Goal: Find specific page/section: Find specific page/section

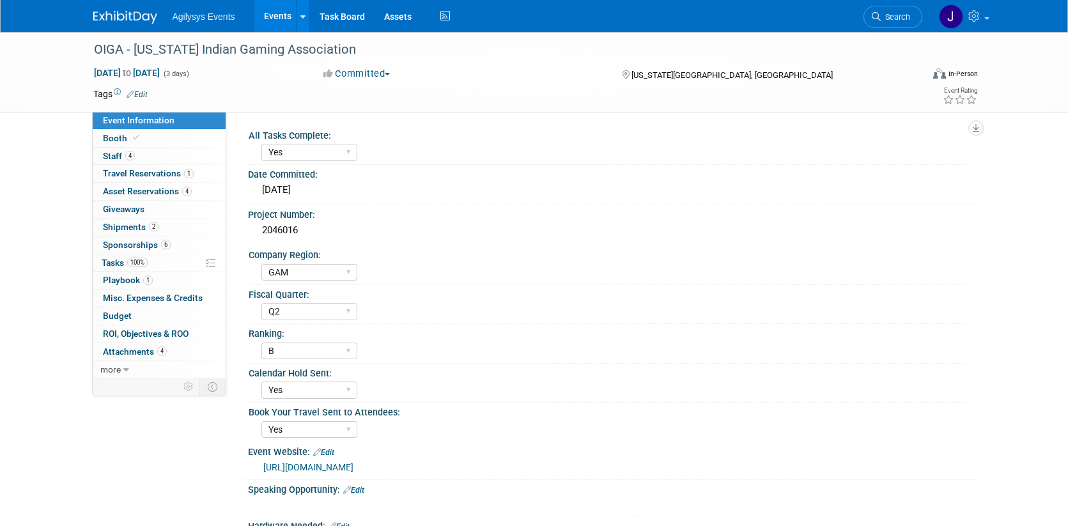
select select "Yes"
select select "GAM"
select select "Q2"
select select "B"
select select "Yes"
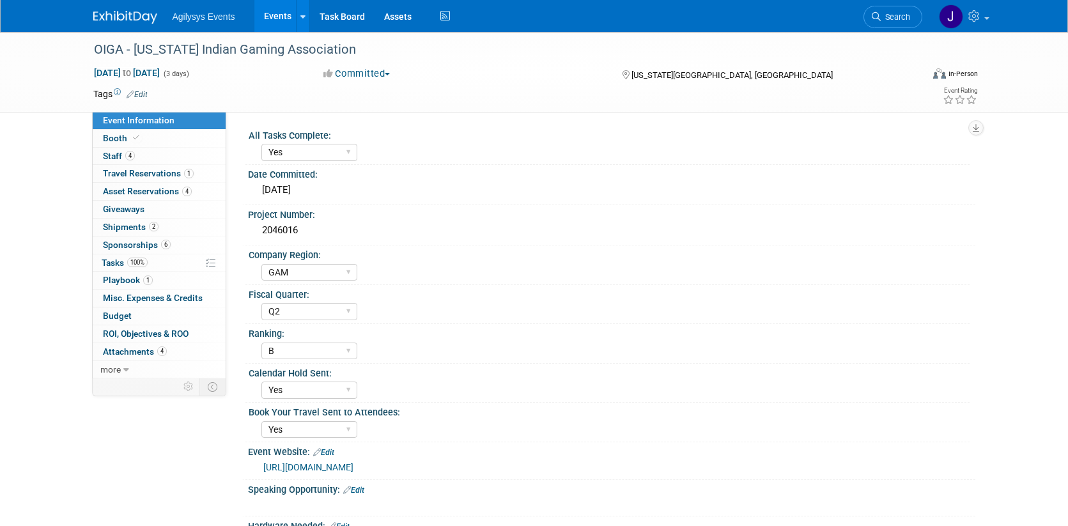
select select "Yes"
click at [260, 17] on link "Events" at bounding box center [277, 16] width 47 height 32
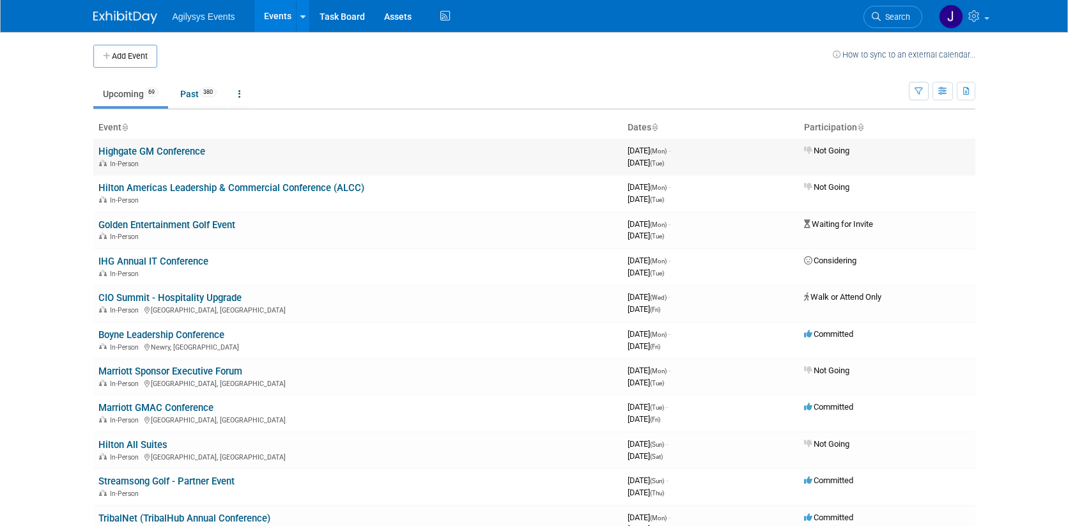
click at [175, 153] on link "Highgate GM Conference" at bounding box center [151, 152] width 107 height 12
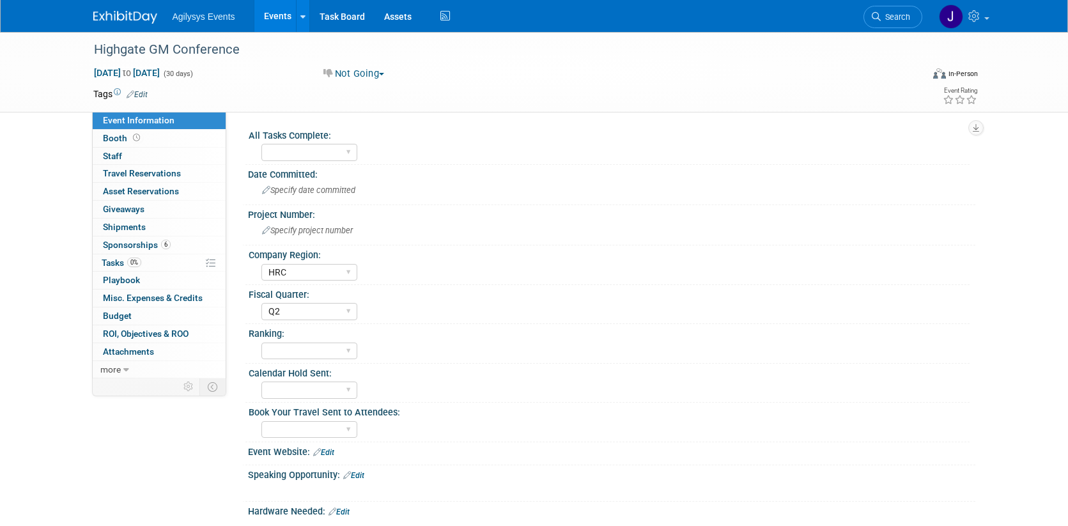
select select "HRC"
select select "Q2"
click at [121, 157] on span "Staff 0" at bounding box center [112, 156] width 19 height 10
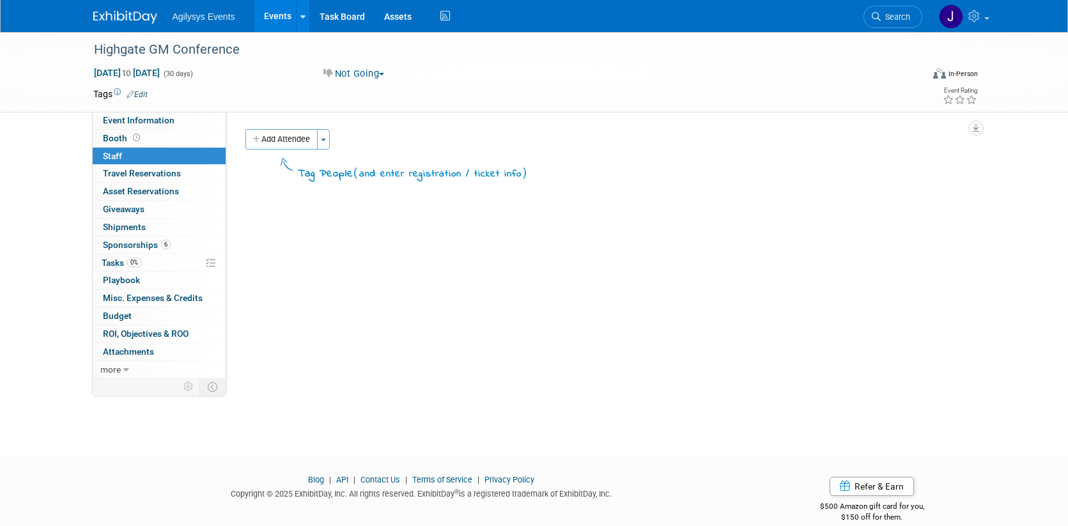
click at [279, 26] on link "Events" at bounding box center [277, 16] width 47 height 32
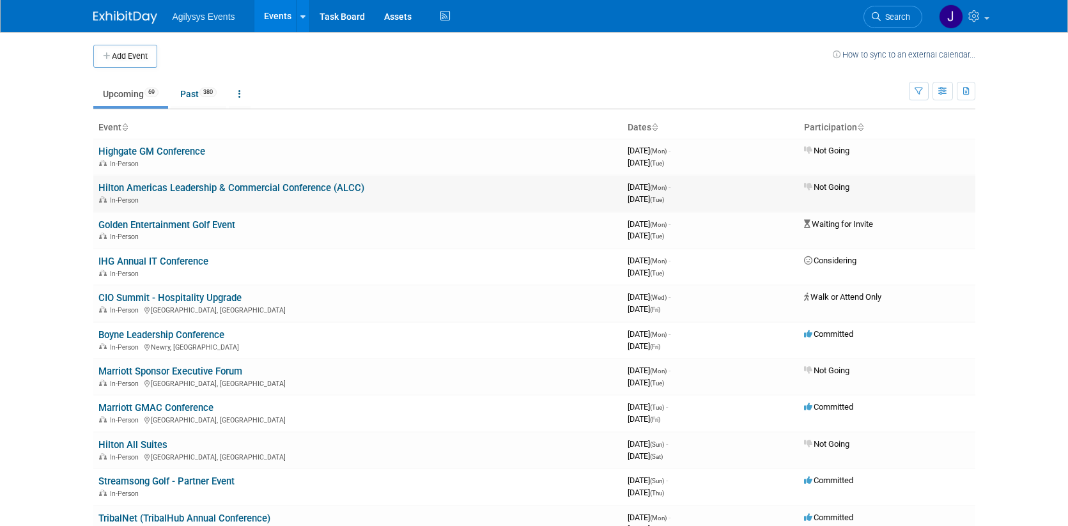
click at [153, 185] on link "Hilton Americas Leadership & Commercial Conference (ALCC)" at bounding box center [231, 188] width 266 height 12
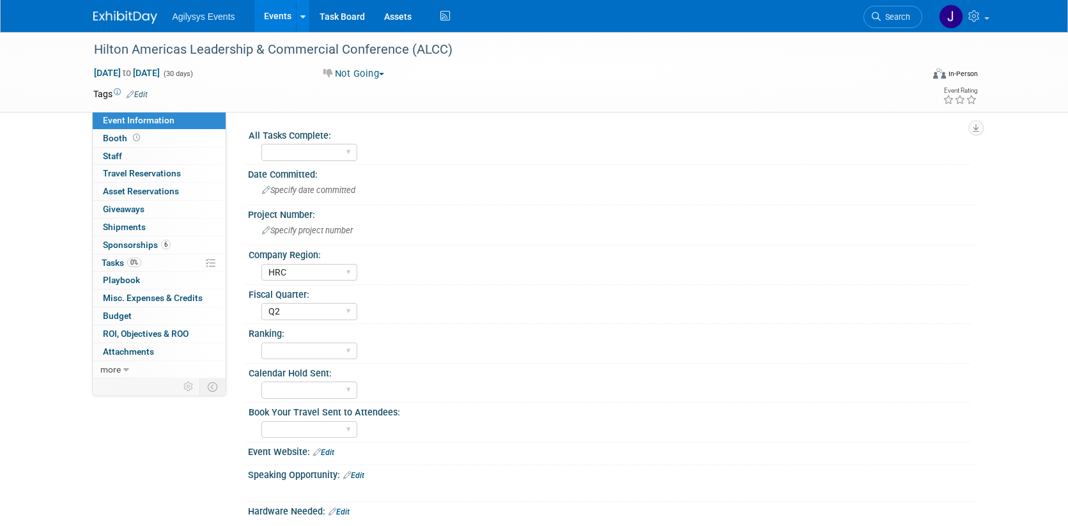
select select "HRC"
select select "Q2"
click at [154, 152] on link "0 Staff 0" at bounding box center [159, 156] width 133 height 17
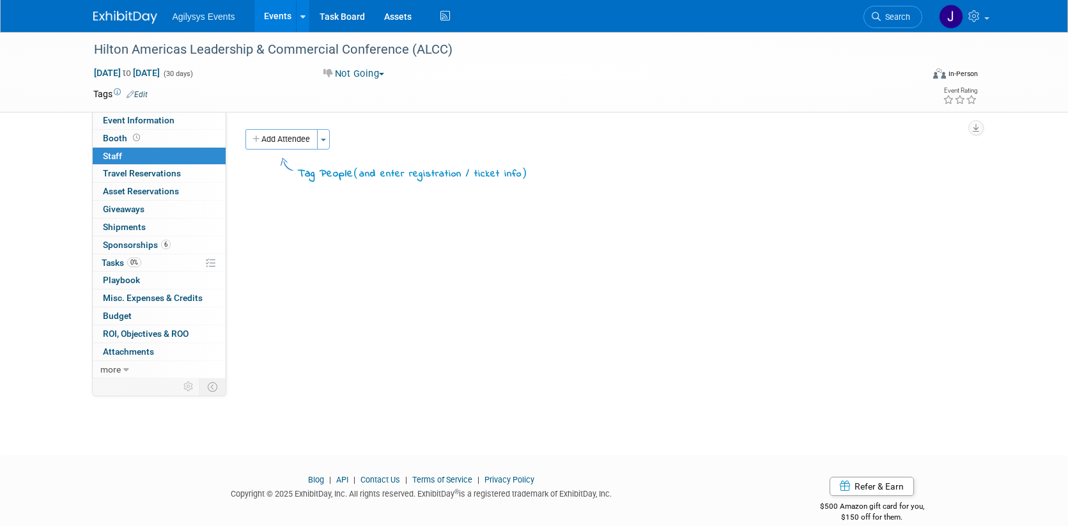
click at [273, 15] on link "Events" at bounding box center [277, 16] width 47 height 32
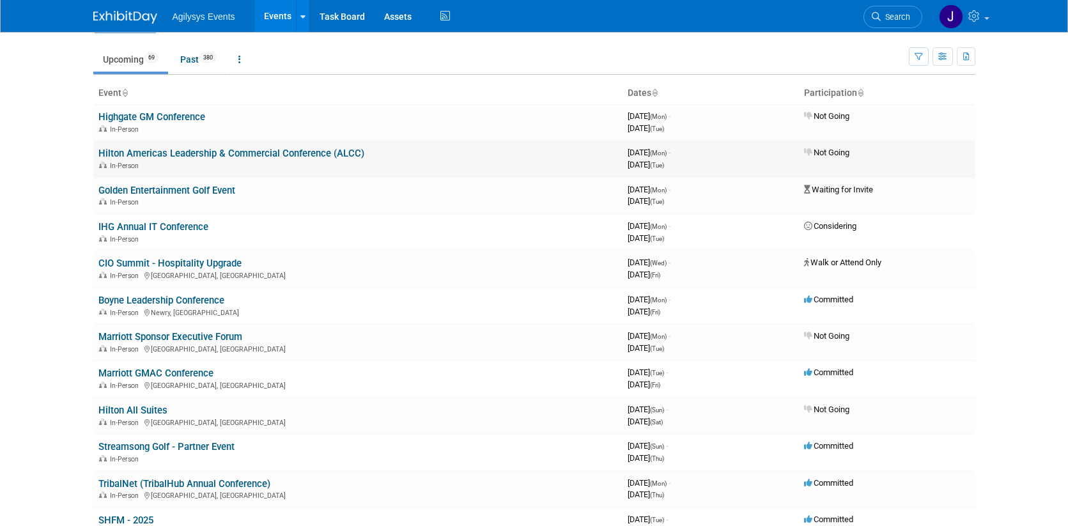
scroll to position [45, 0]
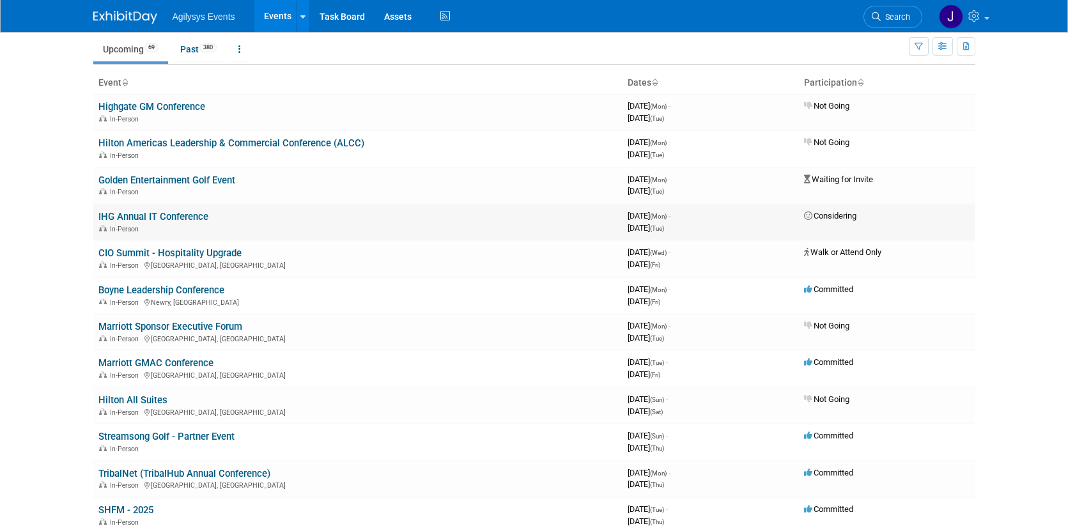
click at [163, 214] on link "IHG Annual IT Conference" at bounding box center [153, 217] width 110 height 12
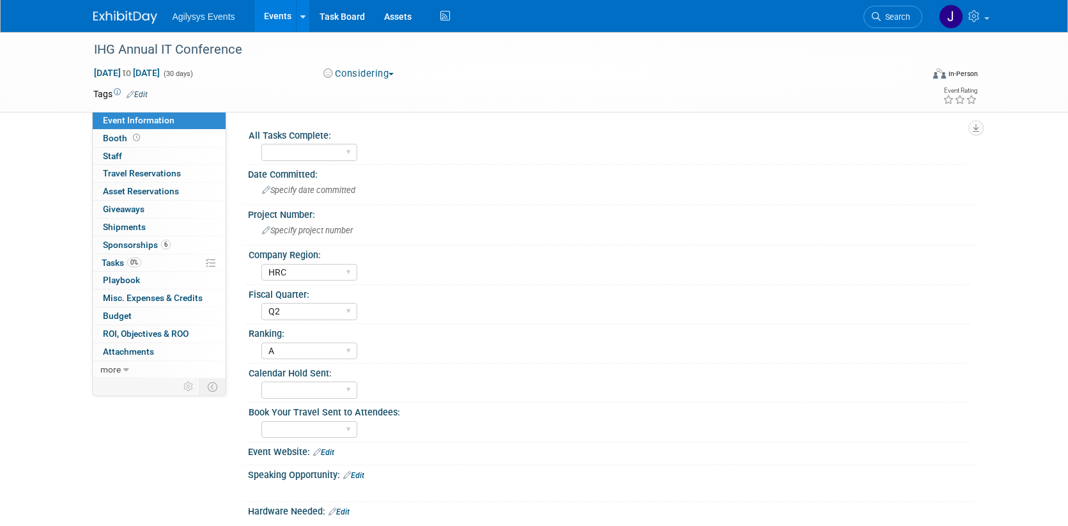
select select "HRC"
select select "Q2"
select select "A"
click at [158, 153] on link "0 Staff 0" at bounding box center [159, 156] width 133 height 17
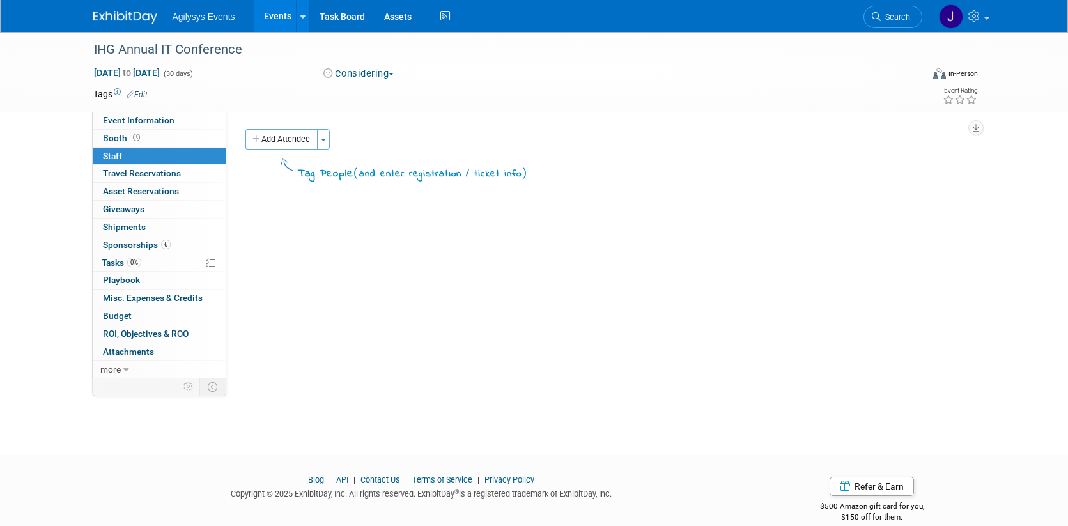
click at [286, 15] on link "Events" at bounding box center [277, 16] width 47 height 32
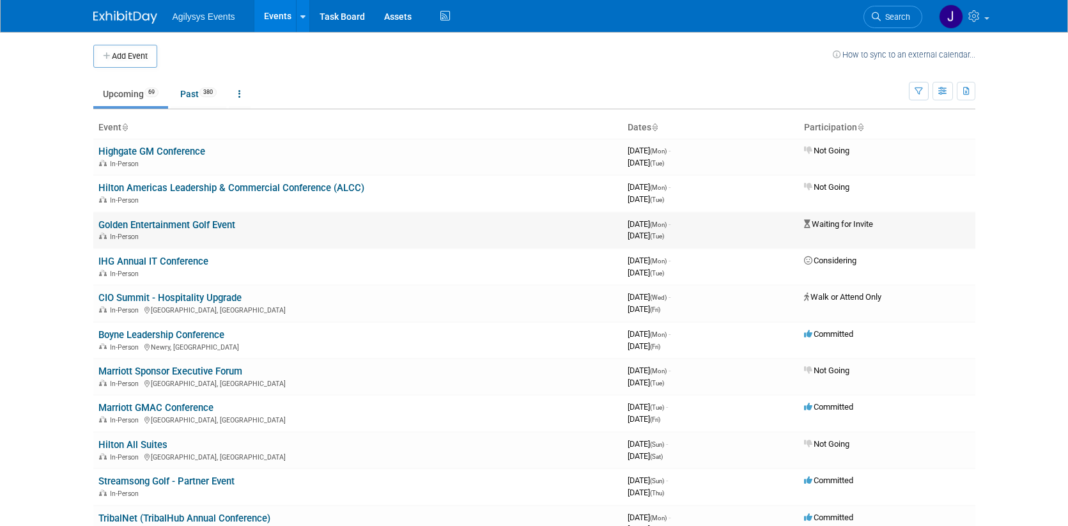
click at [169, 224] on link "Golden Entertainment Golf Event" at bounding box center [166, 225] width 137 height 12
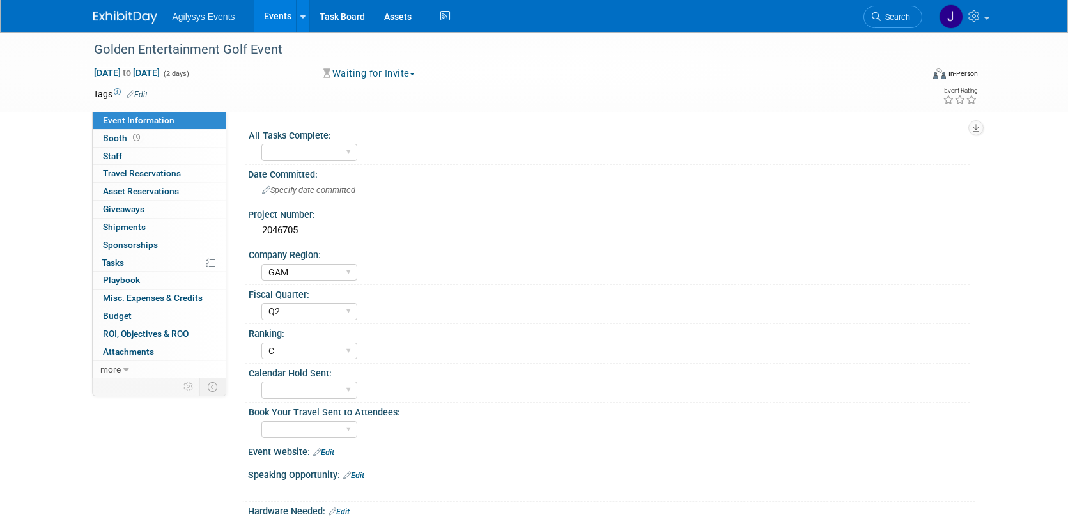
select select "GAM"
select select "Q2"
select select "C"
click at [159, 155] on link "0 Staff 0" at bounding box center [159, 156] width 133 height 17
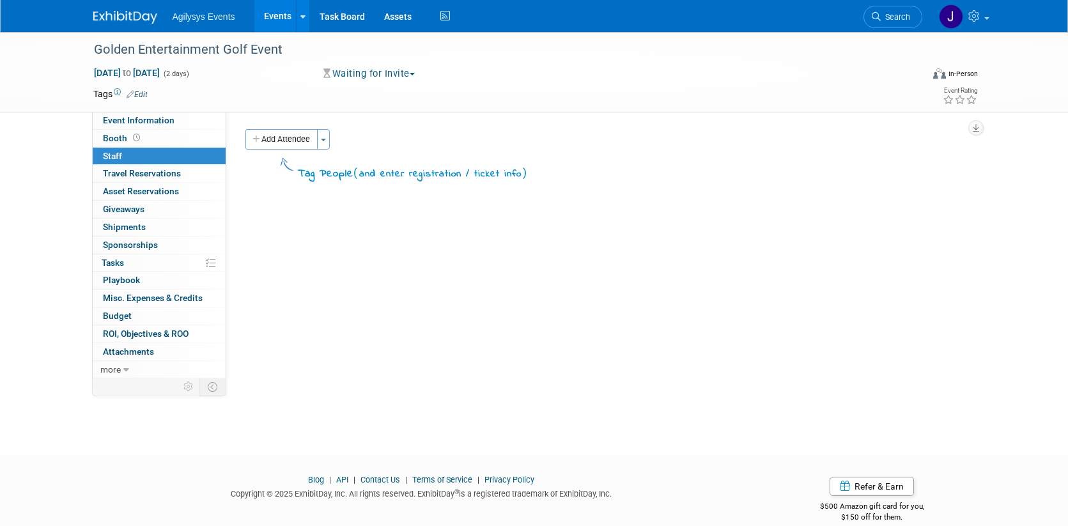
click at [276, 13] on link "Events" at bounding box center [277, 16] width 47 height 32
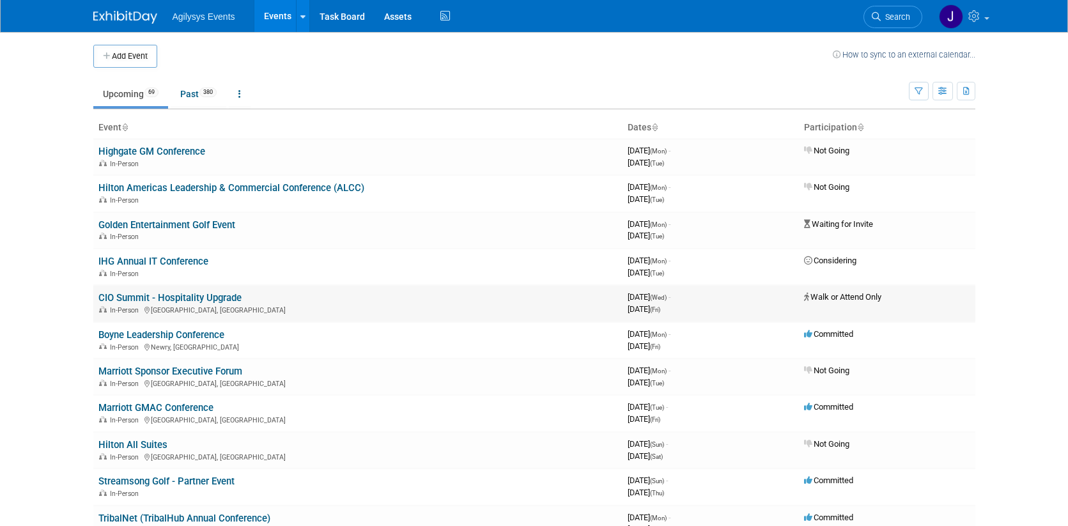
click at [160, 296] on link "CIO Summit - Hospitality Upgrade" at bounding box center [169, 298] width 143 height 12
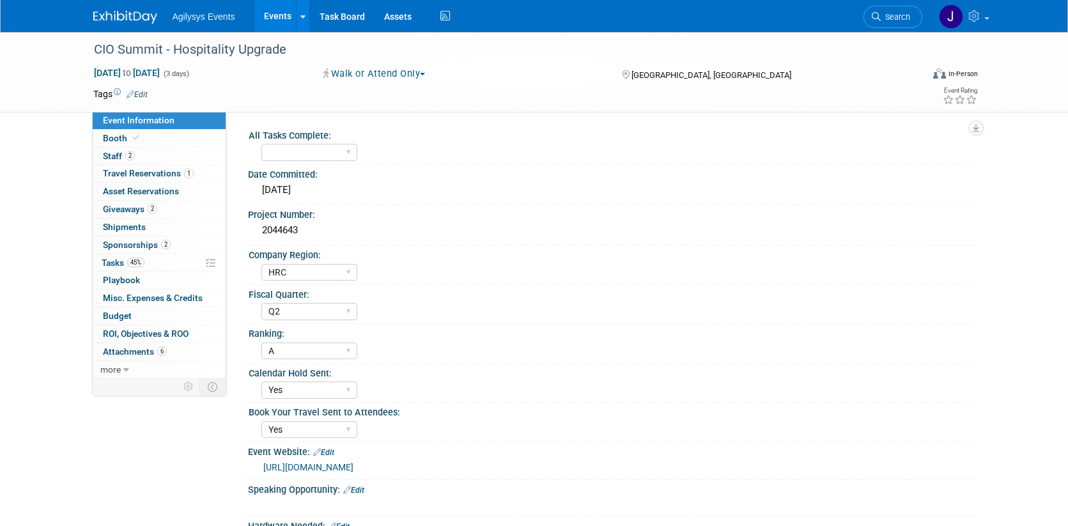
select select "HRC"
select select "Q2"
select select "A"
select select "Yes"
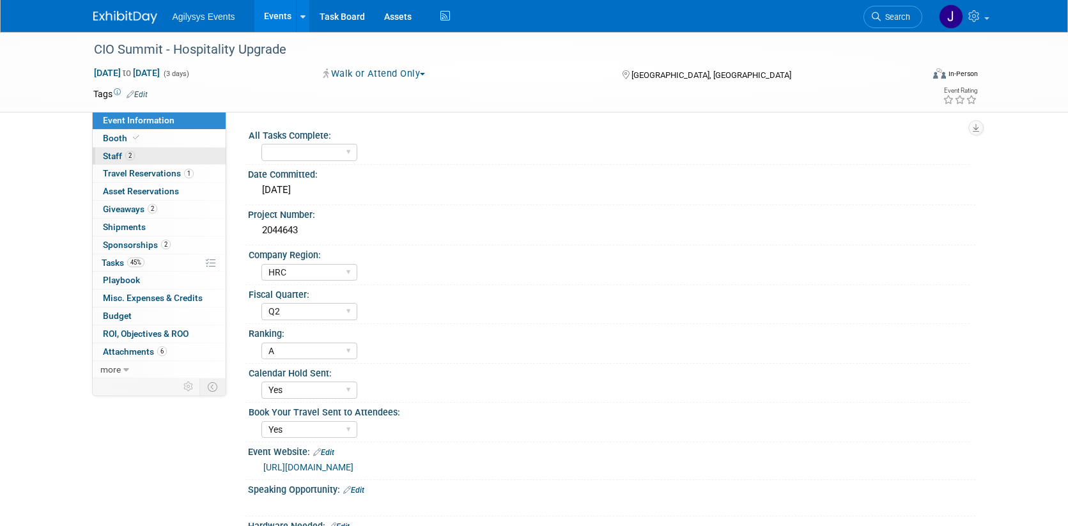
click at [159, 148] on link "2 Staff 2" at bounding box center [159, 156] width 133 height 17
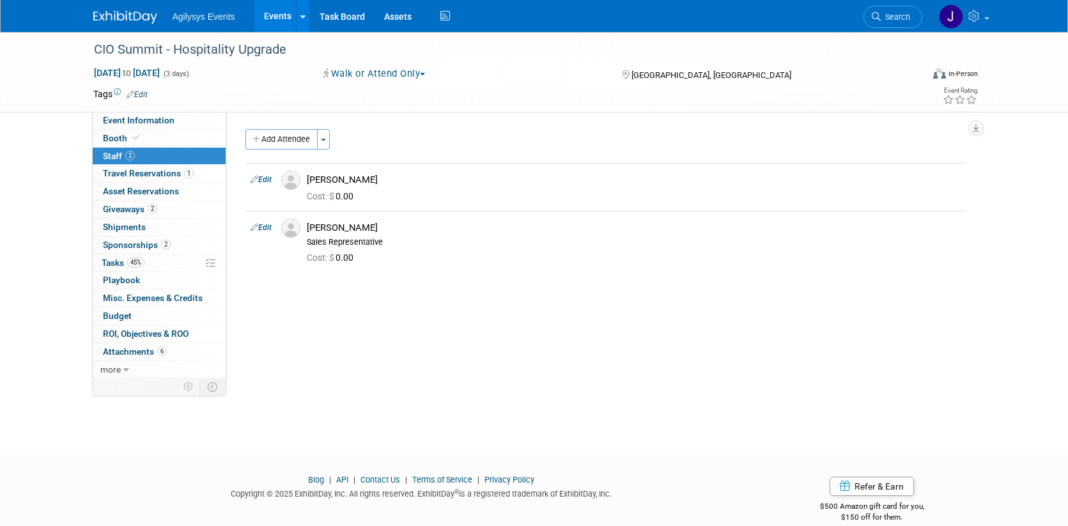
click at [271, 19] on link "Events" at bounding box center [277, 16] width 47 height 32
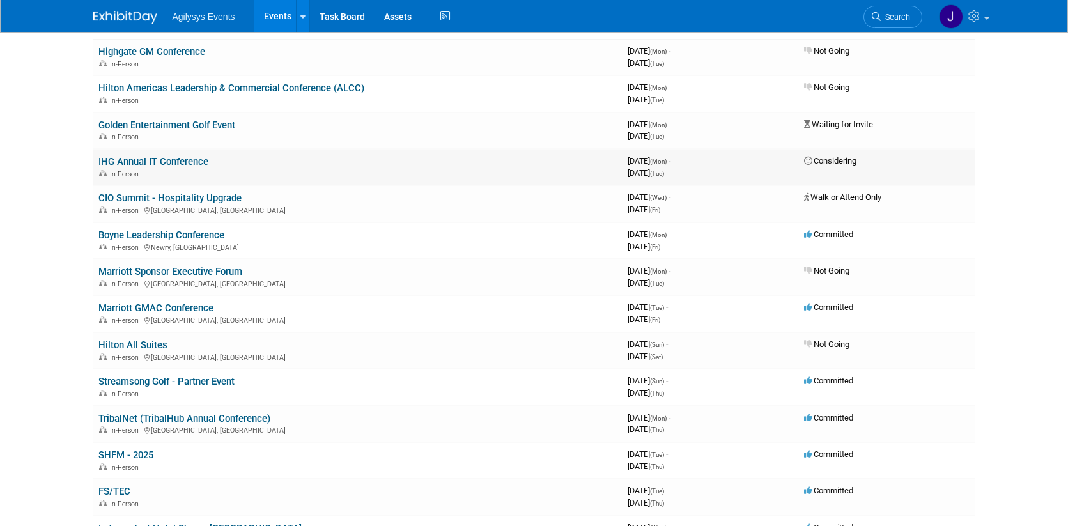
scroll to position [113, 0]
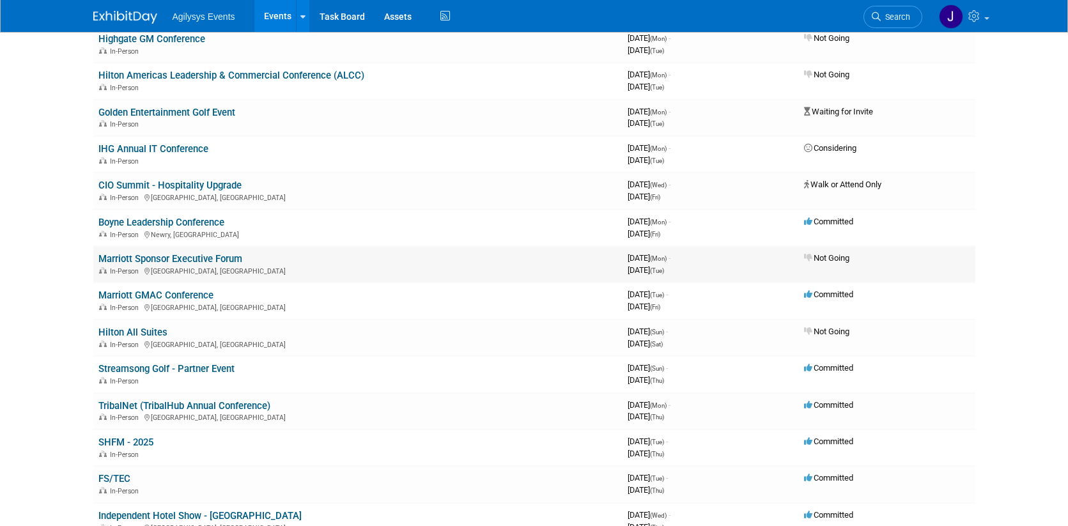
click at [187, 257] on link "Marriott Sponsor Executive Forum" at bounding box center [170, 259] width 144 height 12
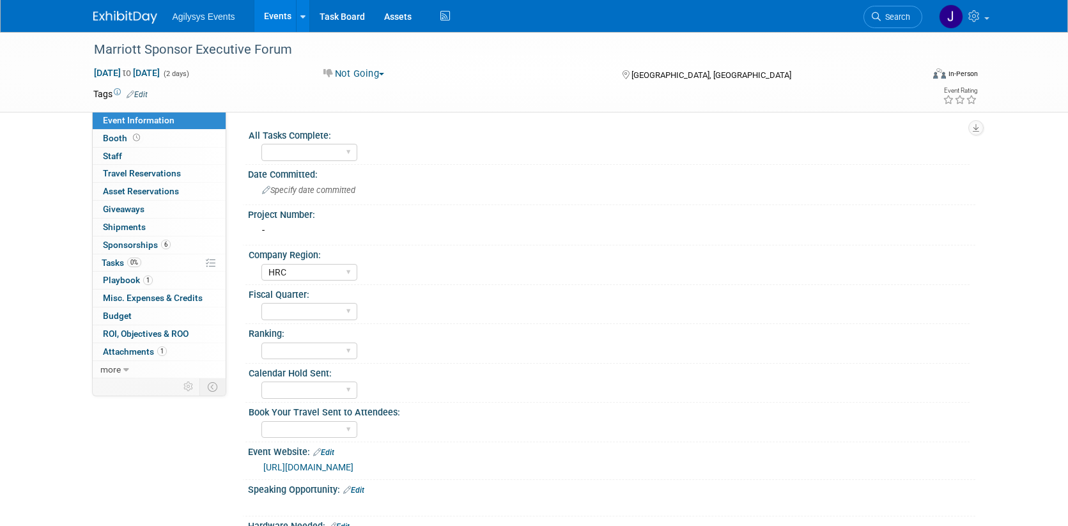
select select "HRC"
click at [274, 22] on link "Events" at bounding box center [277, 16] width 47 height 32
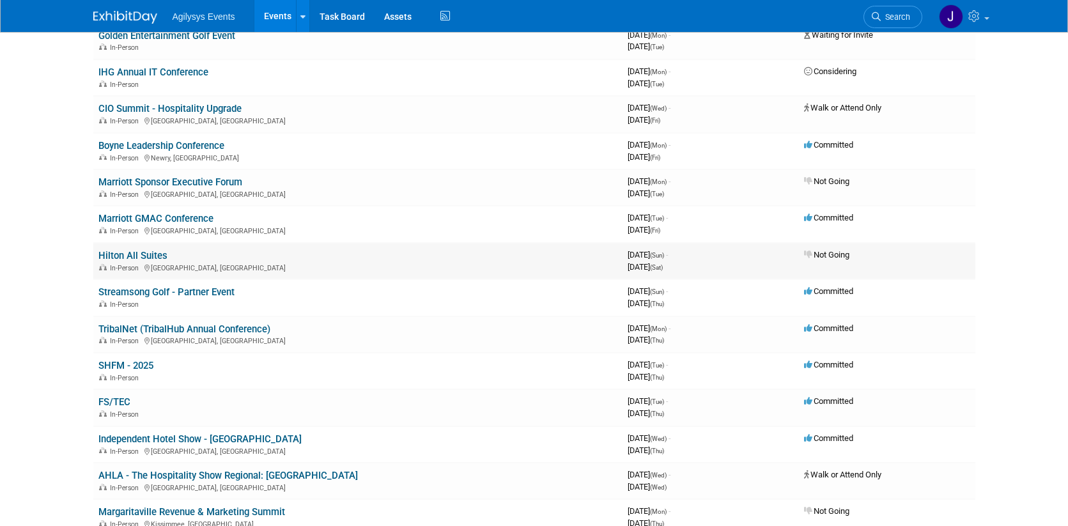
scroll to position [191, 0]
click at [169, 293] on link "Streamsong Golf - Partner Event" at bounding box center [166, 291] width 136 height 12
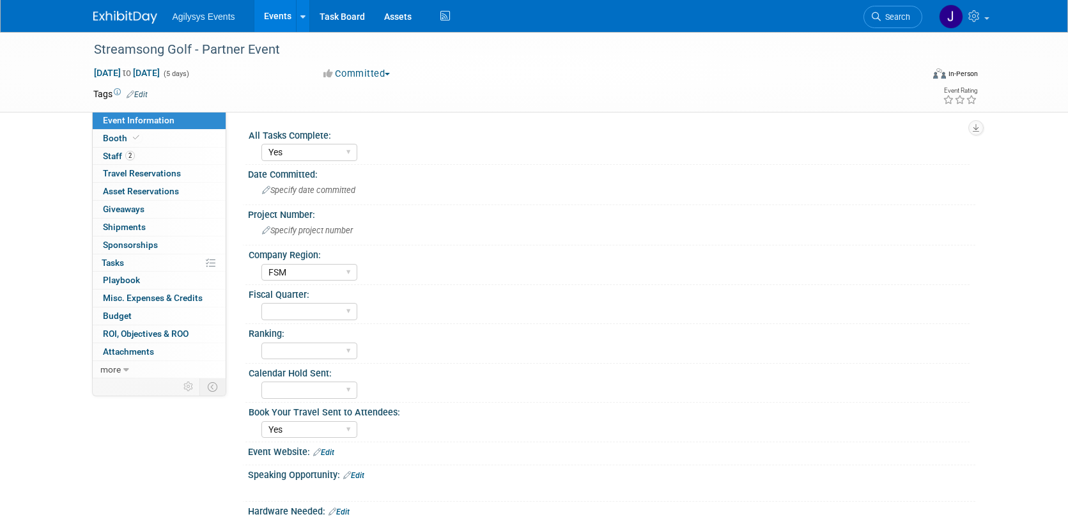
select select "Yes"
select select "FSM"
select select "Yes"
click at [182, 159] on link "2 Staff 2" at bounding box center [159, 156] width 133 height 17
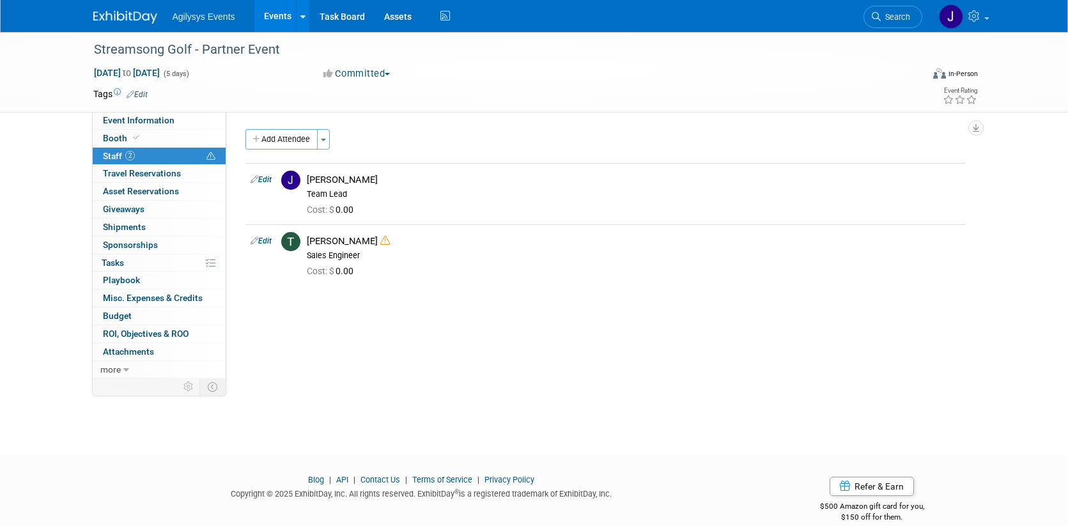
click at [276, 19] on link "Events" at bounding box center [277, 16] width 47 height 32
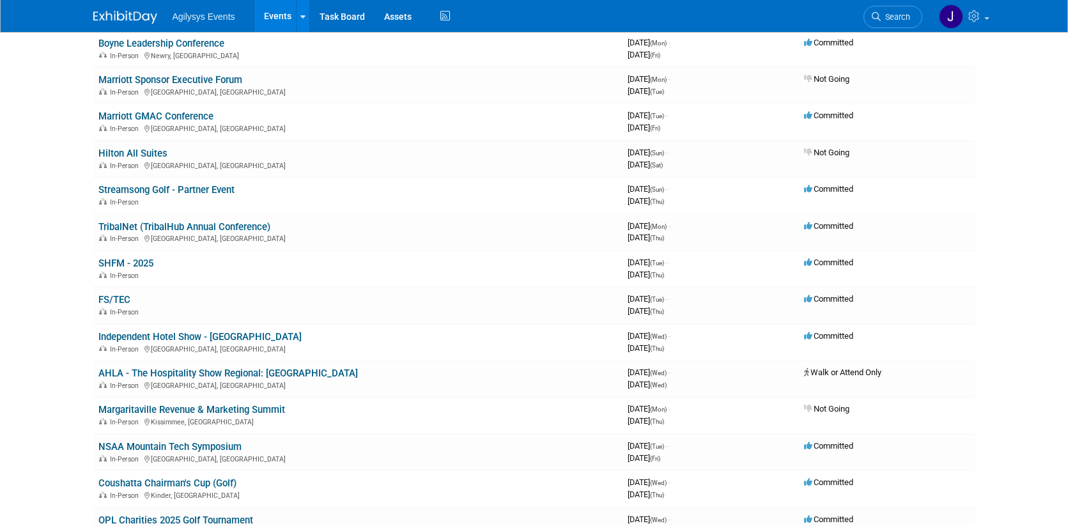
scroll to position [304, 0]
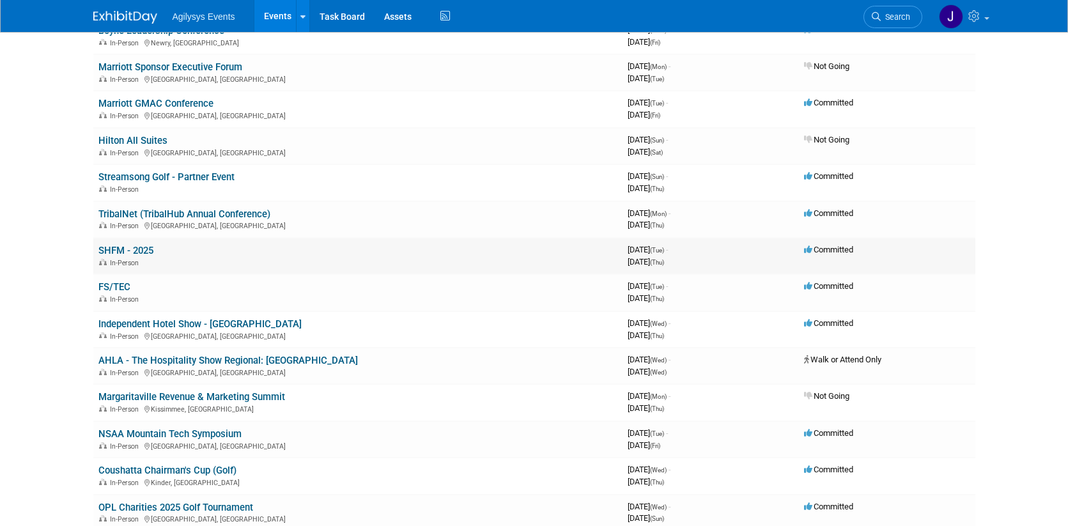
click at [140, 244] on td "SHFM - 2025 In-Person" at bounding box center [357, 256] width 529 height 36
click at [134, 245] on link "SHFM - 2025" at bounding box center [125, 251] width 55 height 12
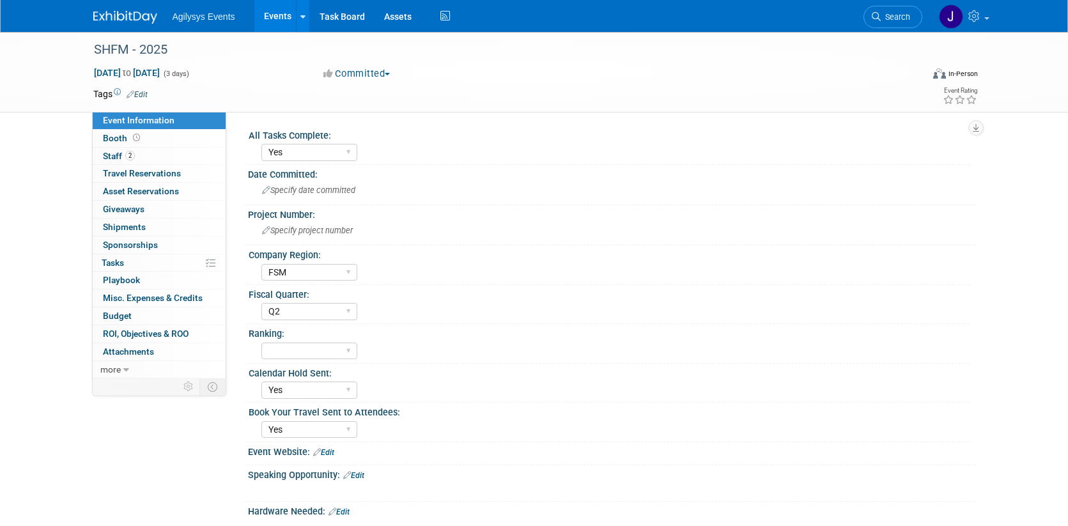
select select "Yes"
select select "FSM"
select select "Q2"
select select "Yes"
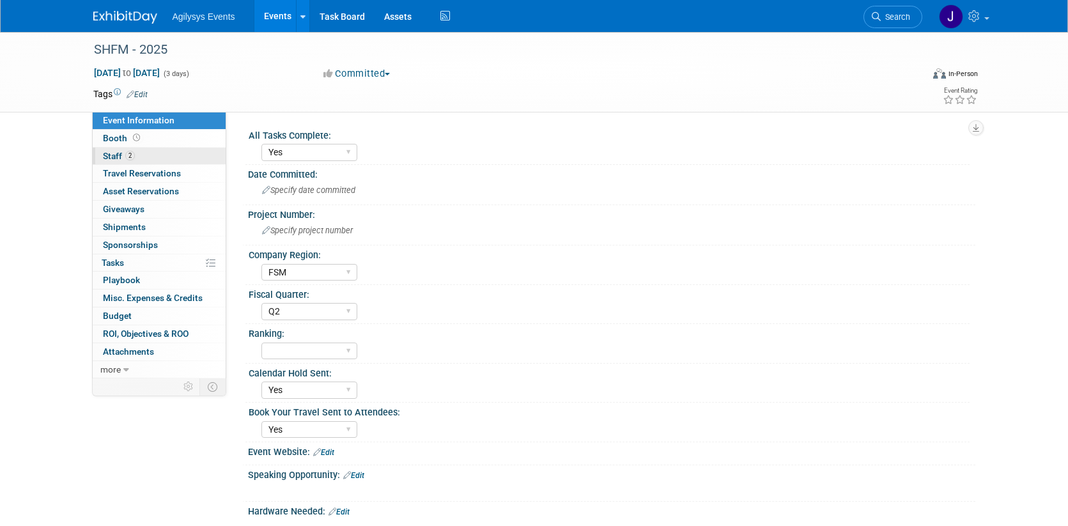
click at [141, 158] on link "2 Staff 2" at bounding box center [159, 156] width 133 height 17
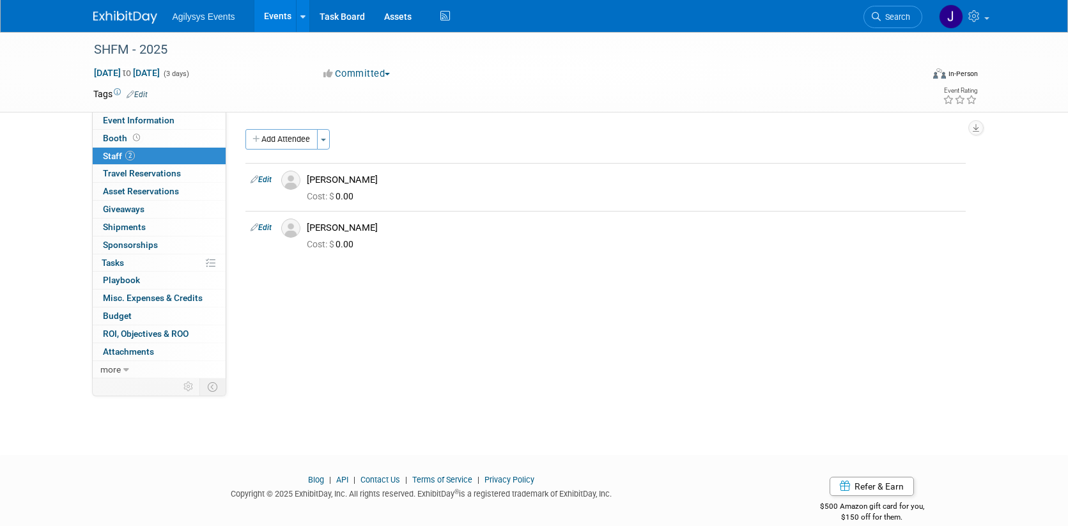
click at [282, 17] on link "Events" at bounding box center [277, 16] width 47 height 32
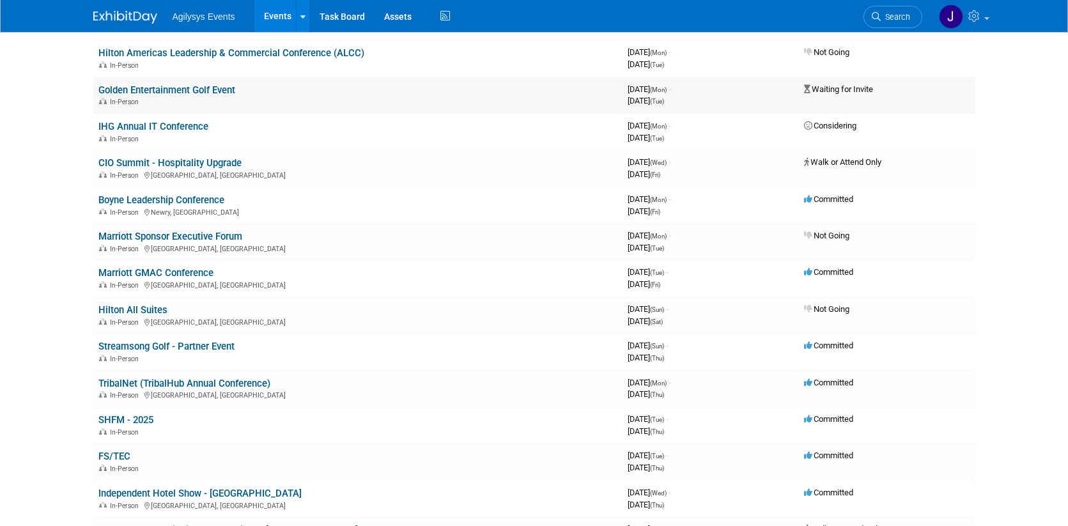
scroll to position [136, 0]
click at [148, 492] on link "Independent Hotel Show - [GEOGRAPHIC_DATA]" at bounding box center [199, 493] width 203 height 12
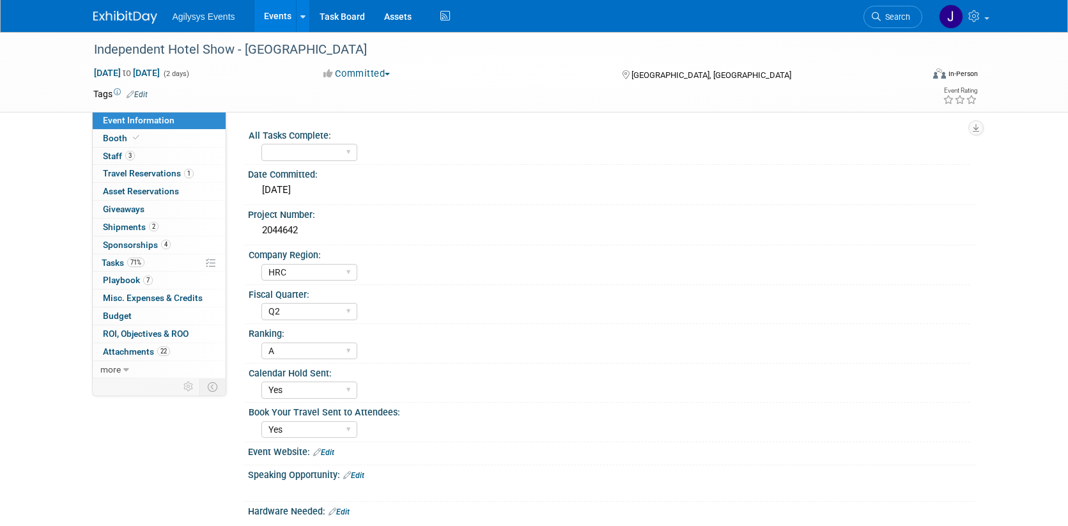
select select "HRC"
select select "Q2"
select select "A"
select select "Yes"
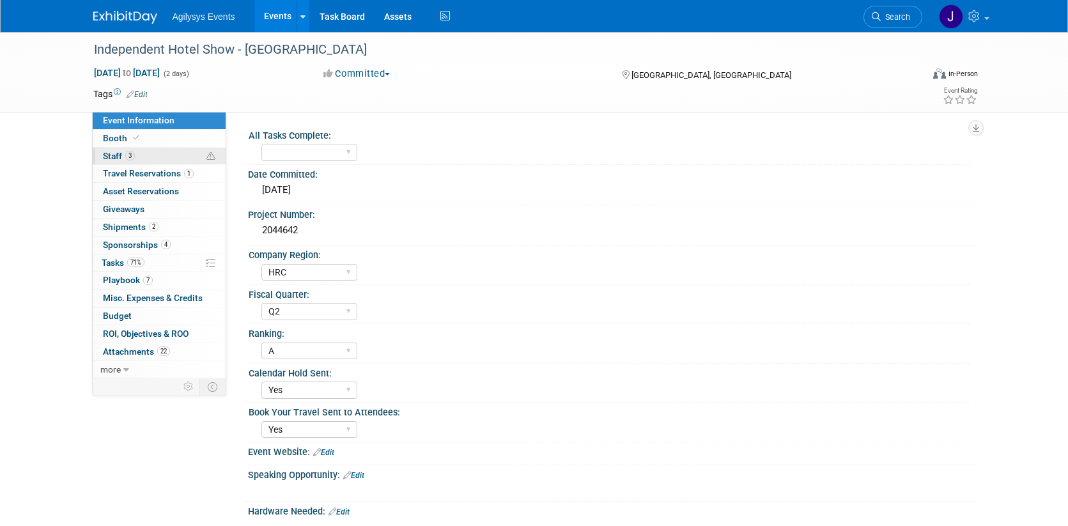
click at [164, 149] on link "3 Staff 3" at bounding box center [159, 156] width 133 height 17
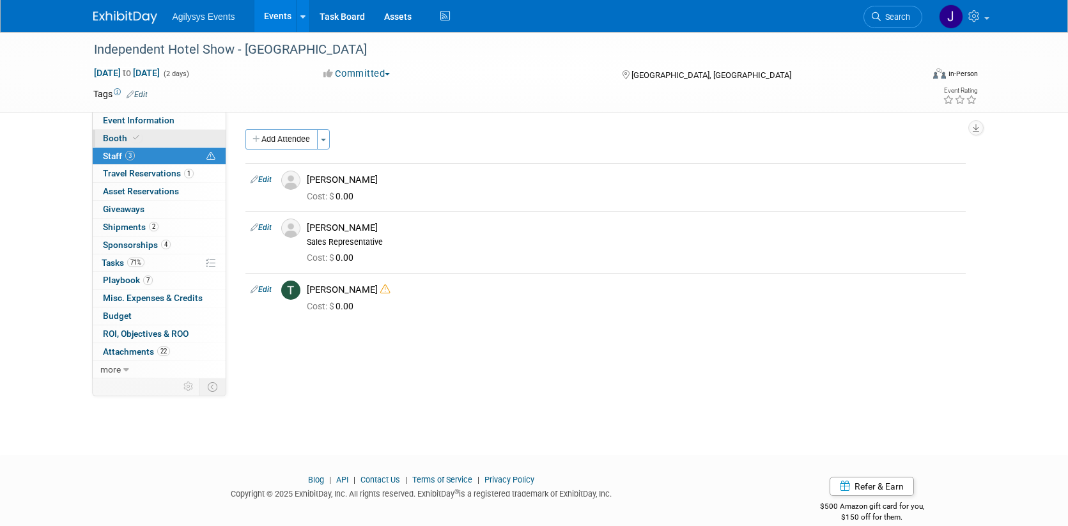
click at [136, 133] on span at bounding box center [136, 138] width 12 height 10
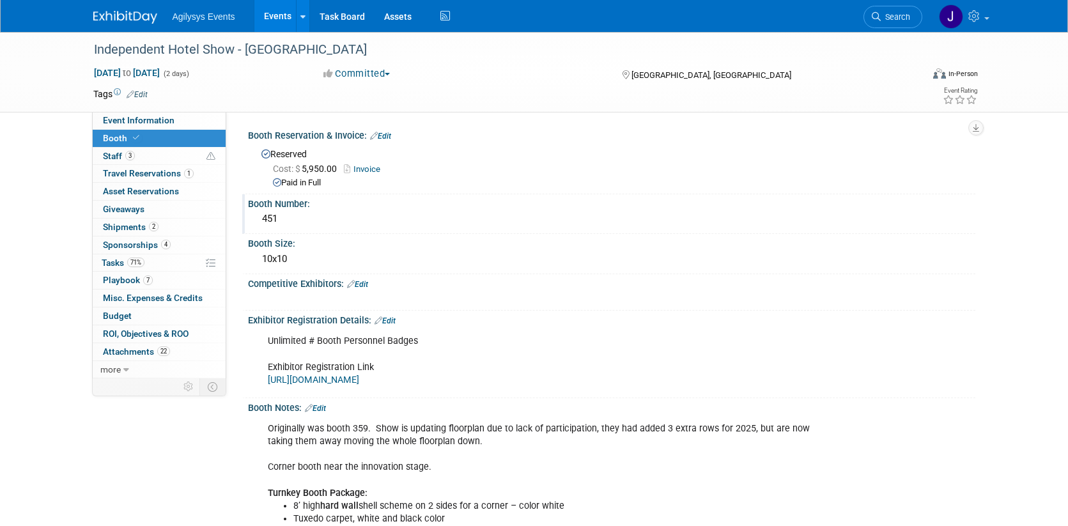
click at [276, 217] on div "451" at bounding box center [612, 219] width 708 height 20
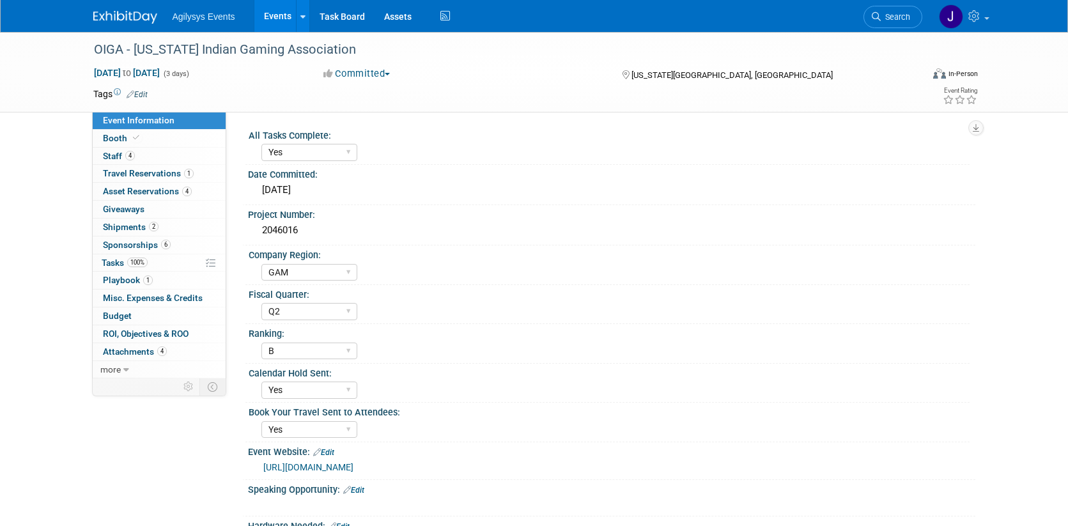
select select "Yes"
select select "GAM"
select select "Q2"
select select "B"
select select "Yes"
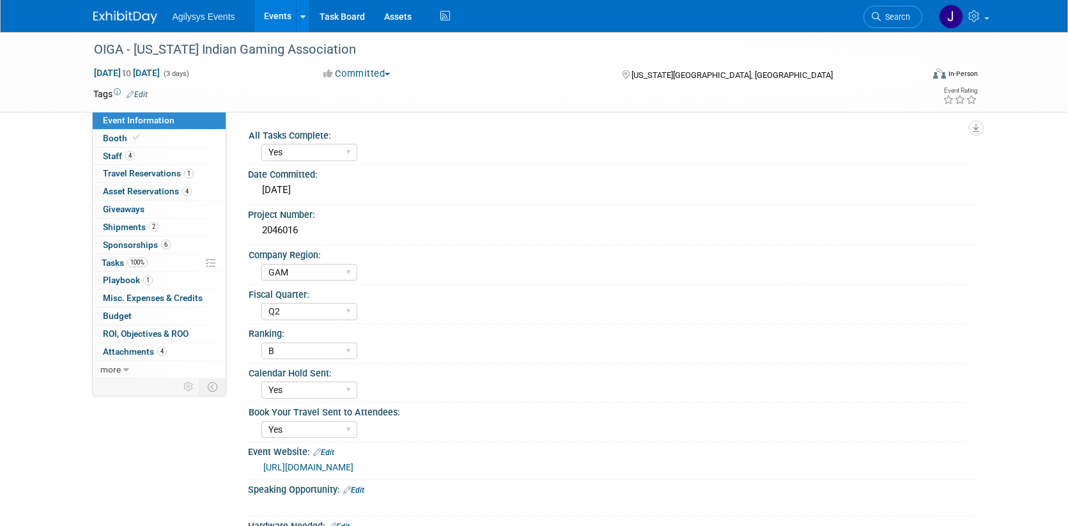
select select "Yes"
click at [267, 20] on link "Events" at bounding box center [277, 16] width 47 height 32
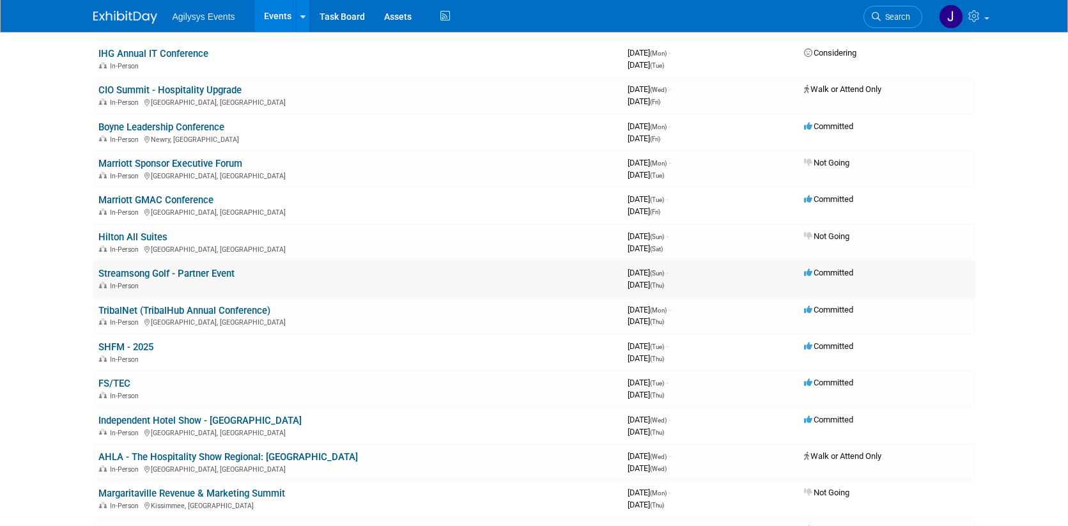
scroll to position [215, 0]
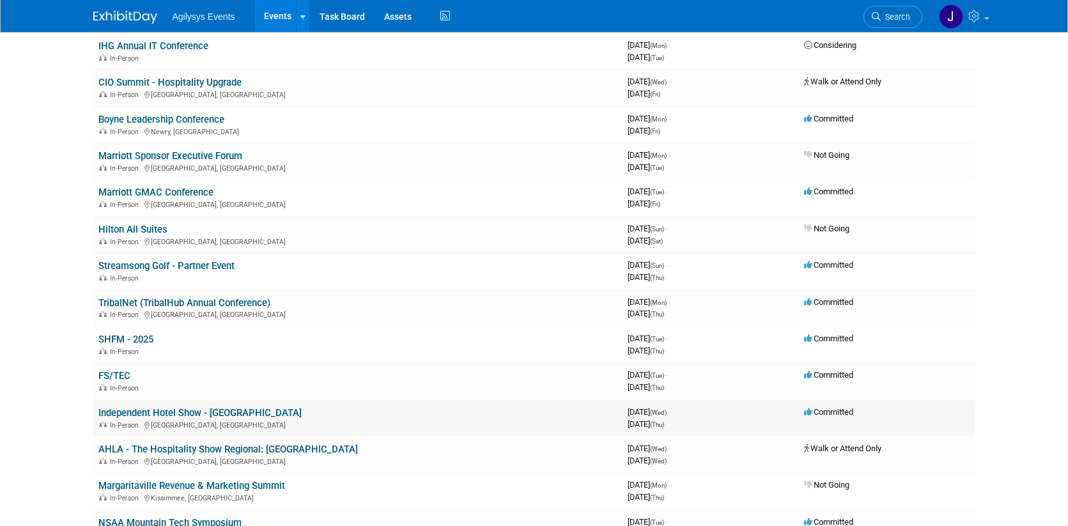
click at [161, 405] on td "Independent Hotel Show - Miami In-Person Miami Beach, FL" at bounding box center [357, 418] width 529 height 36
click at [157, 408] on link "Independent Hotel Show - [GEOGRAPHIC_DATA]" at bounding box center [199, 413] width 203 height 12
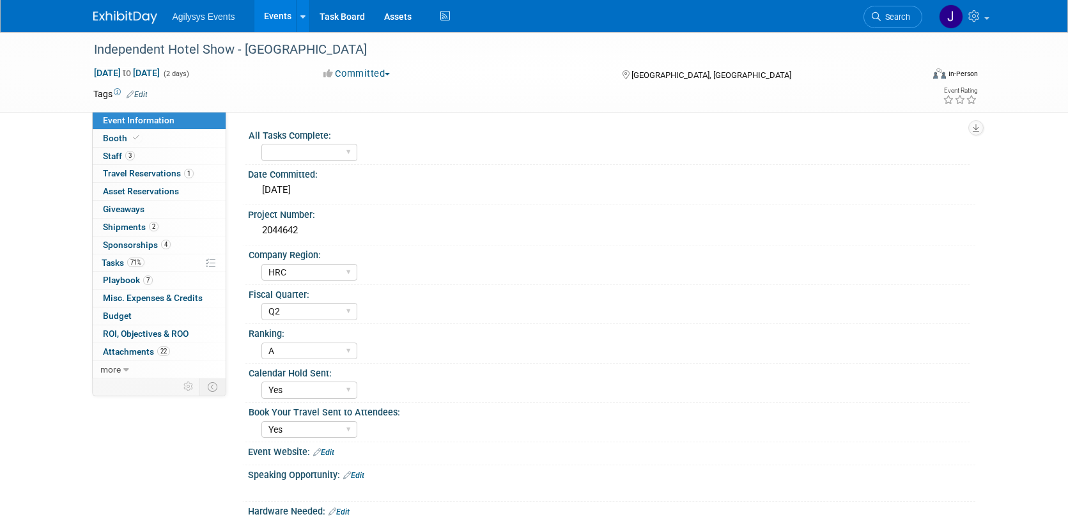
select select "HRC"
select select "Q2"
select select "A"
select select "Yes"
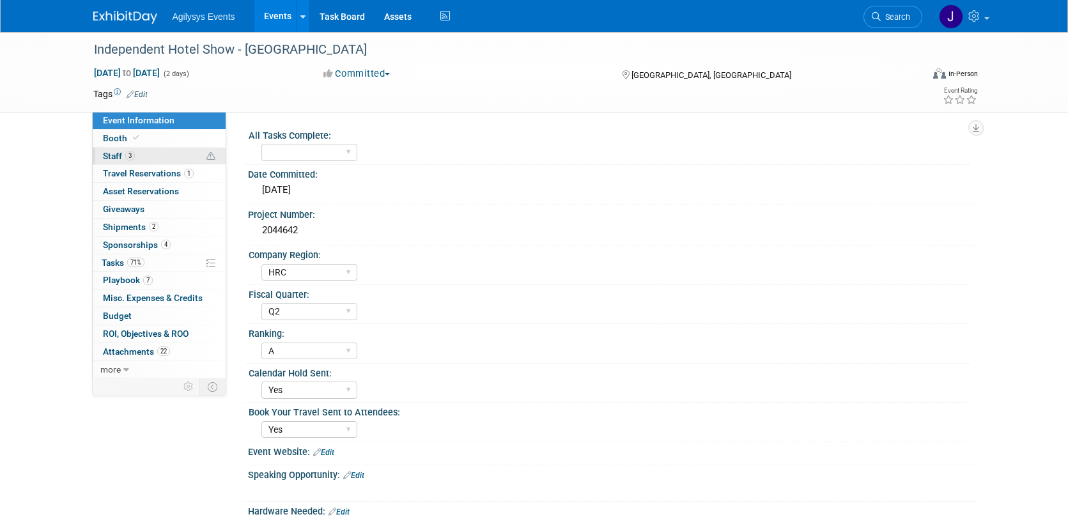
click at [148, 148] on link "3 Staff 3" at bounding box center [159, 156] width 133 height 17
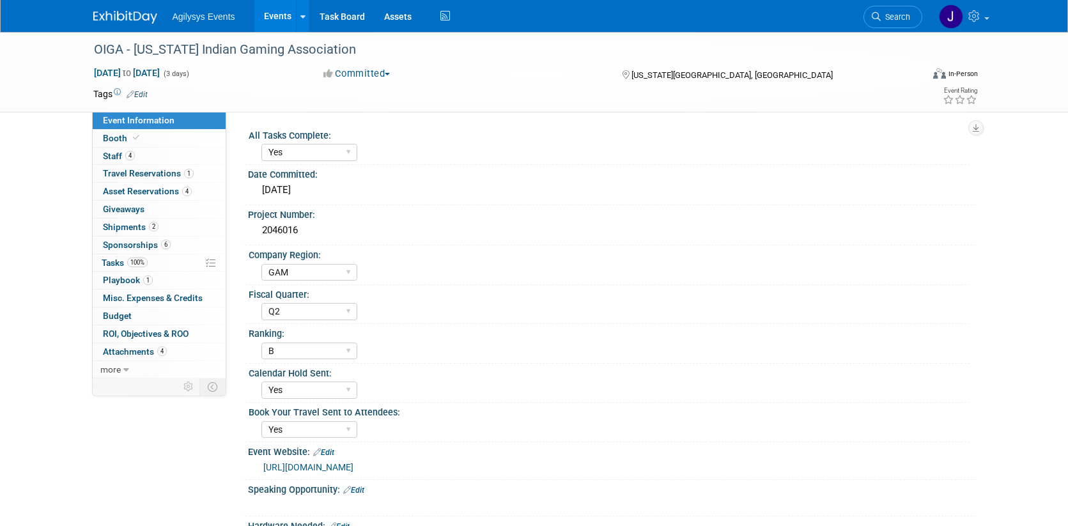
select select "Yes"
select select "GAM"
select select "Q2"
select select "B"
select select "Yes"
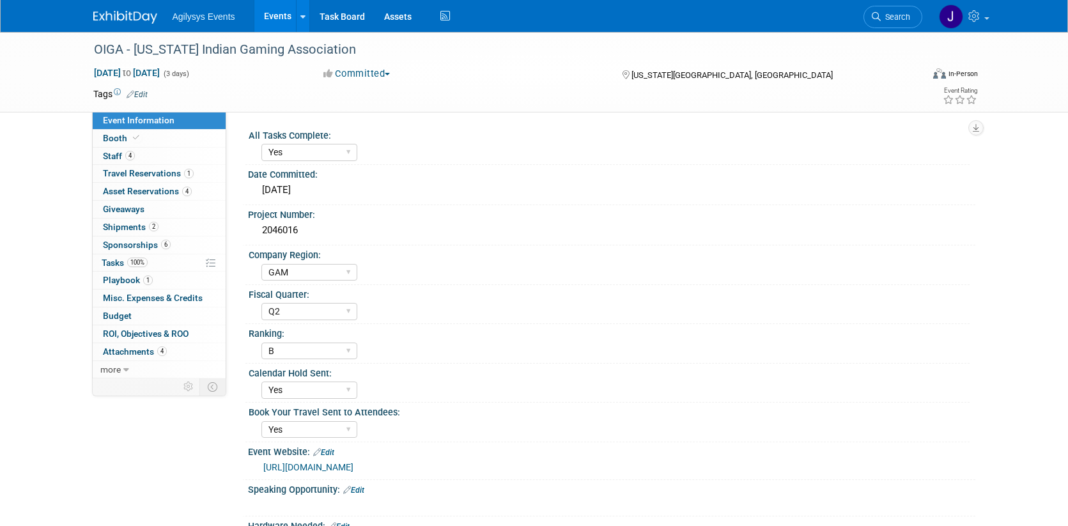
select select "Yes"
click at [274, 13] on link "Events" at bounding box center [277, 16] width 47 height 32
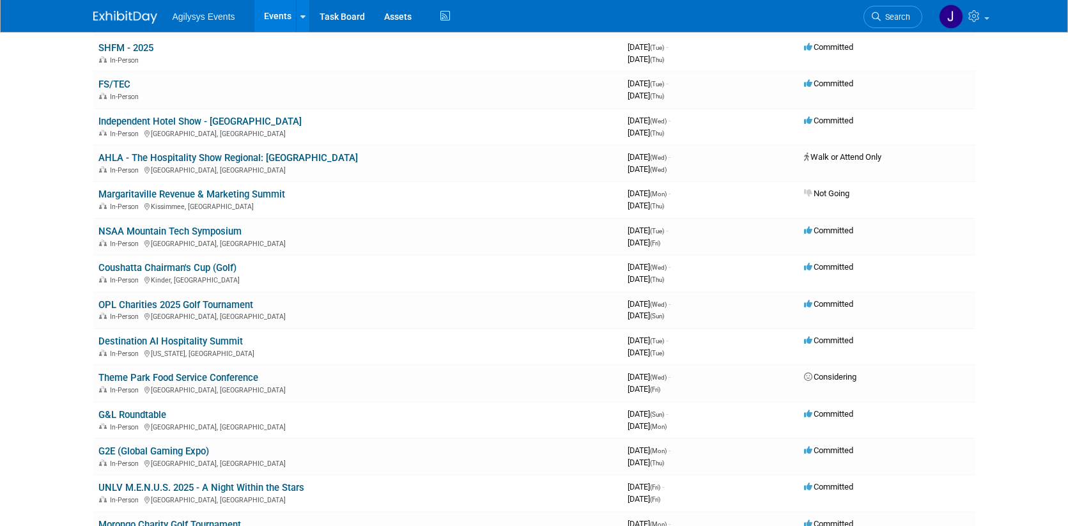
scroll to position [518, 0]
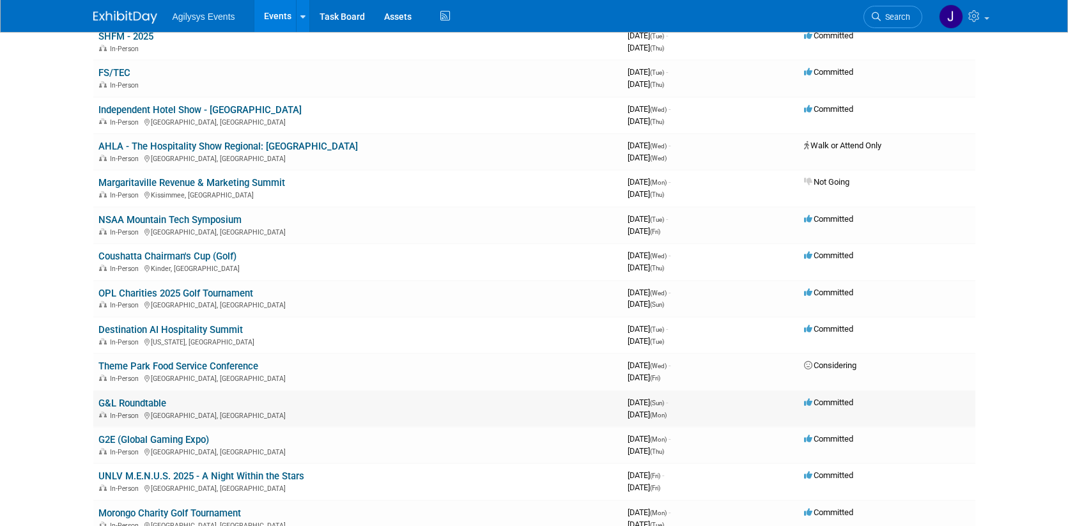
click at [156, 399] on link "G&L Roundtable" at bounding box center [132, 404] width 68 height 12
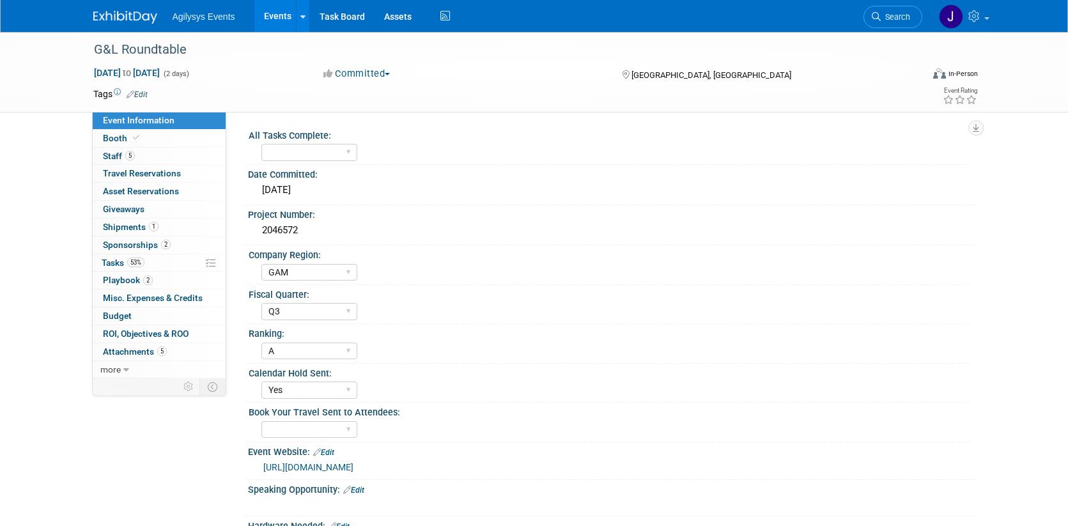
select select "GAM"
select select "Q3"
select select "A"
select select "Yes"
click at [132, 151] on span "5" at bounding box center [130, 156] width 10 height 10
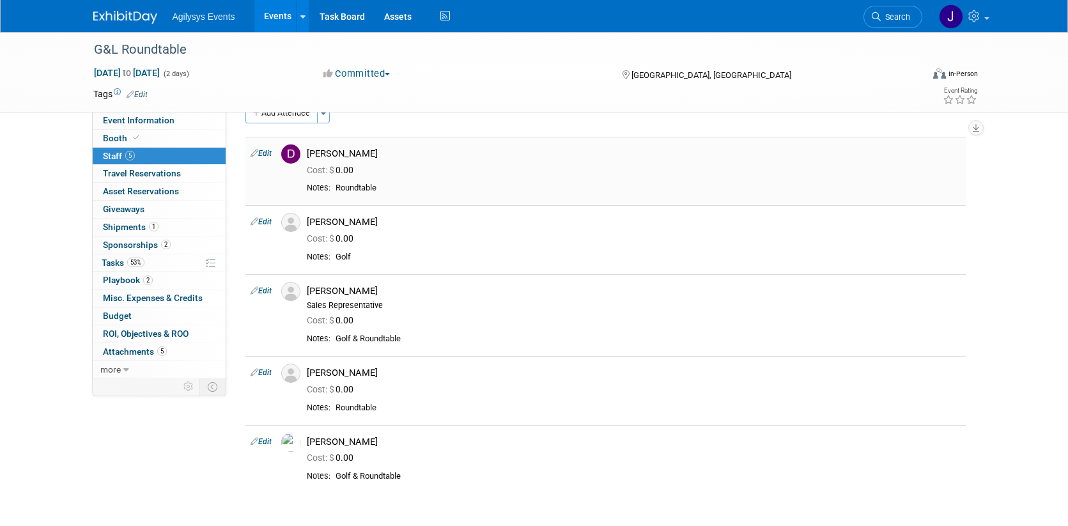
scroll to position [26, 0]
click at [290, 7] on link "Events" at bounding box center [277, 16] width 47 height 32
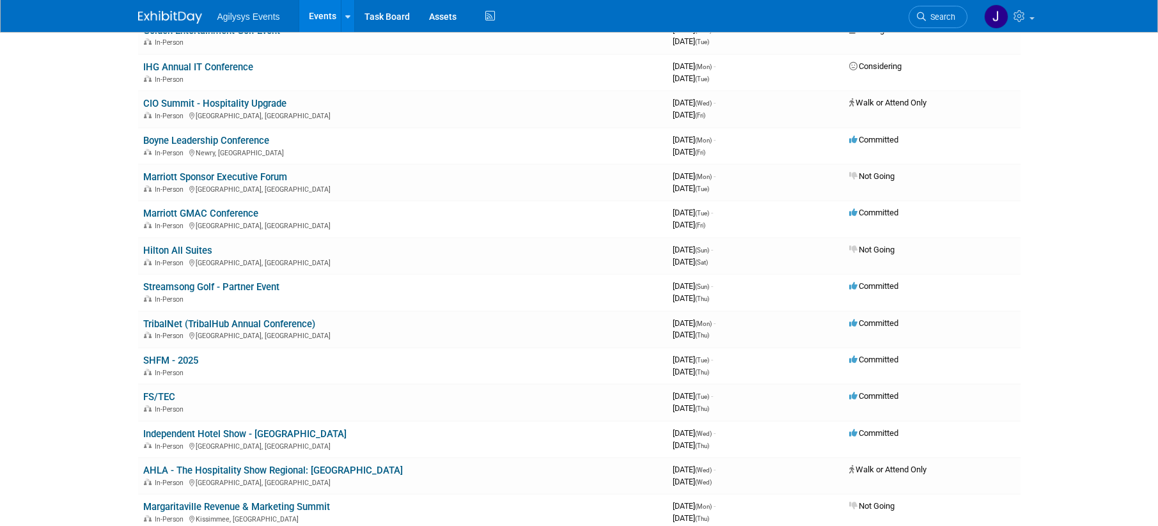
scroll to position [195, 0]
click at [269, 323] on link "TribalNet (TribalHub Annual Conference)" at bounding box center [229, 324] width 172 height 12
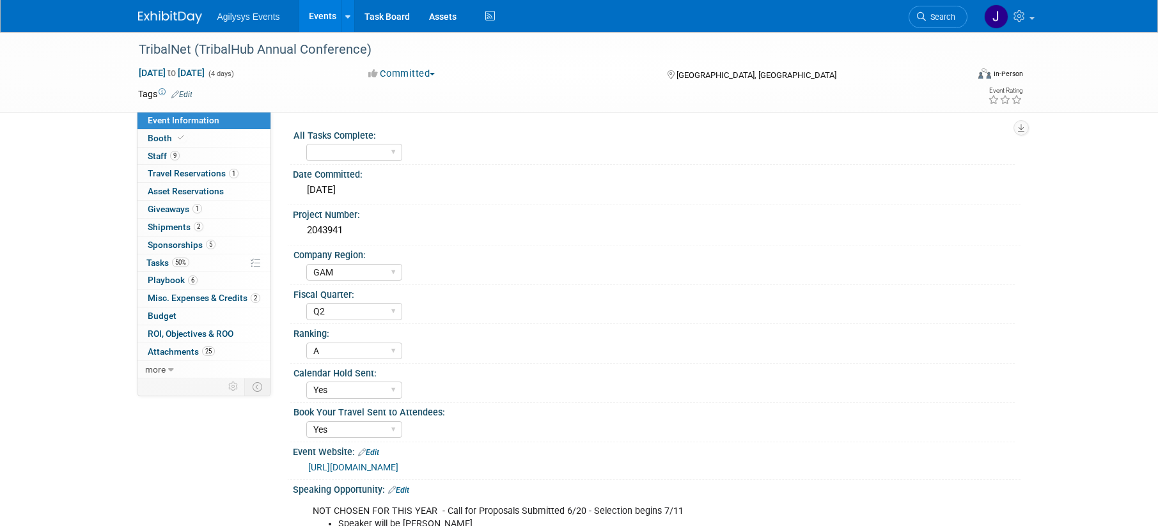
select select "GAM"
select select "Q2"
select select "A"
select select "Yes"
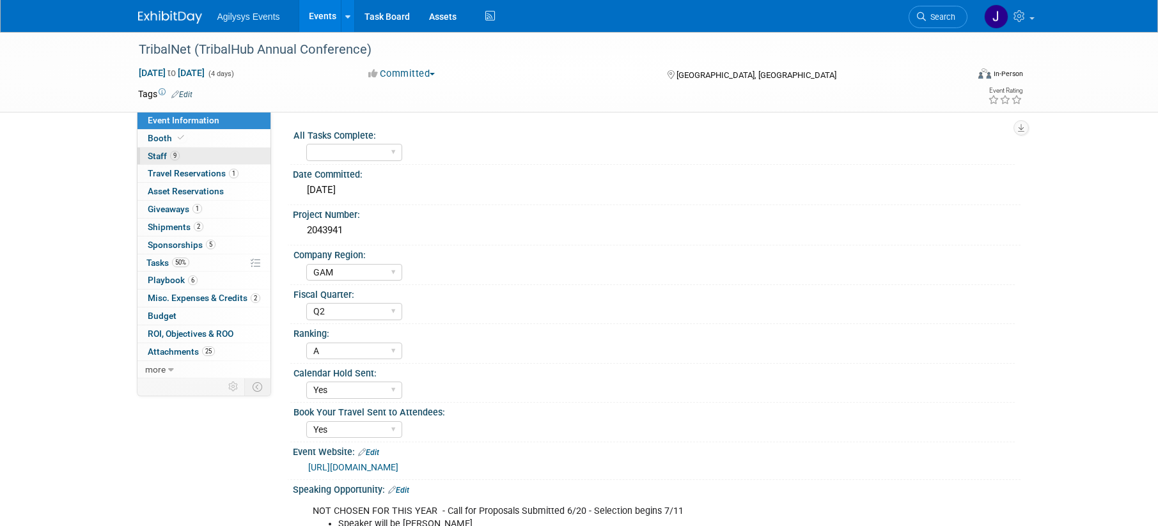
click at [182, 157] on link "9 Staff 9" at bounding box center [203, 156] width 133 height 17
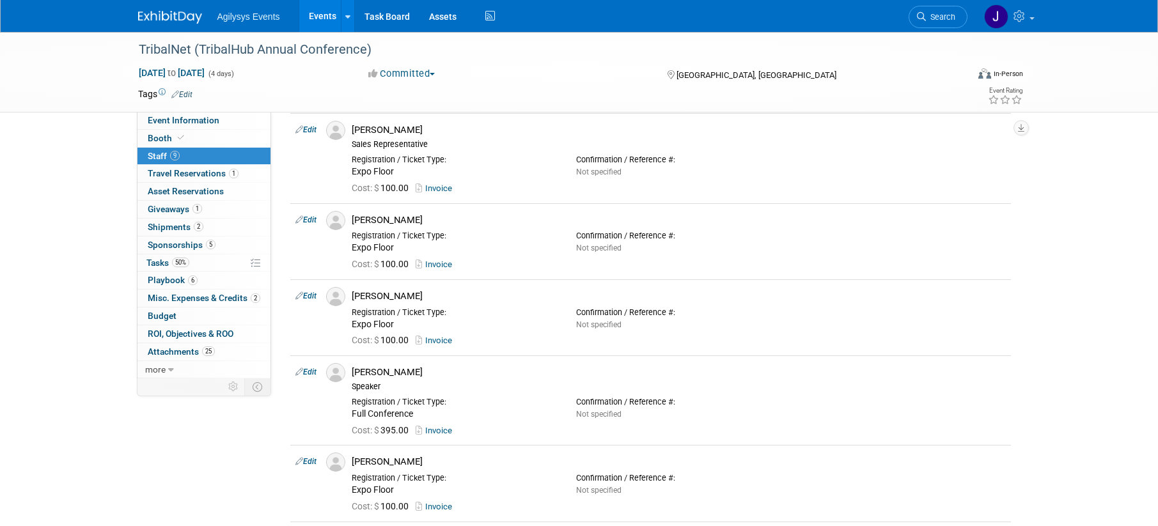
scroll to position [129, 0]
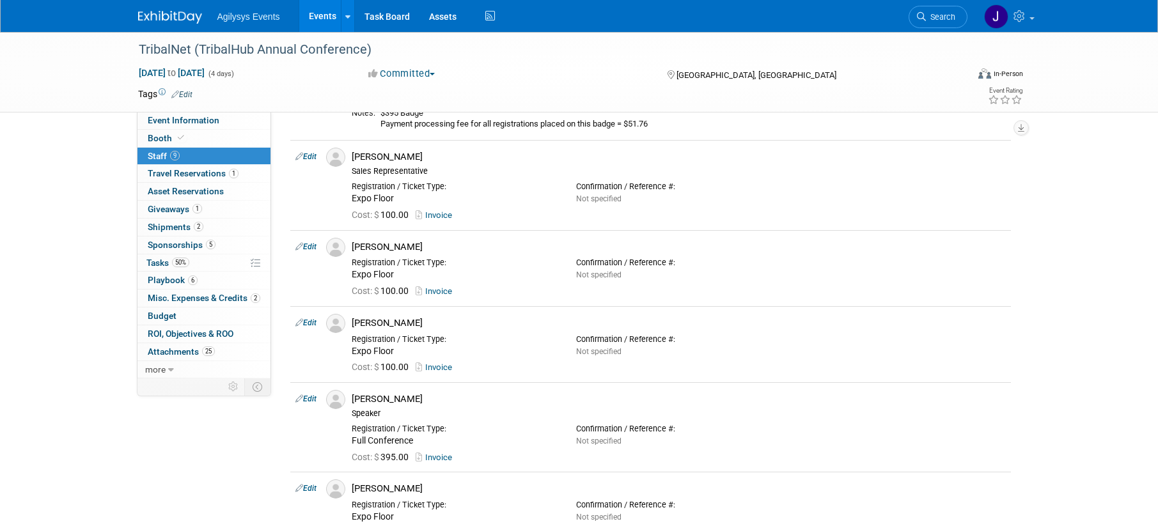
click at [311, 13] on link "Events" at bounding box center [322, 16] width 47 height 32
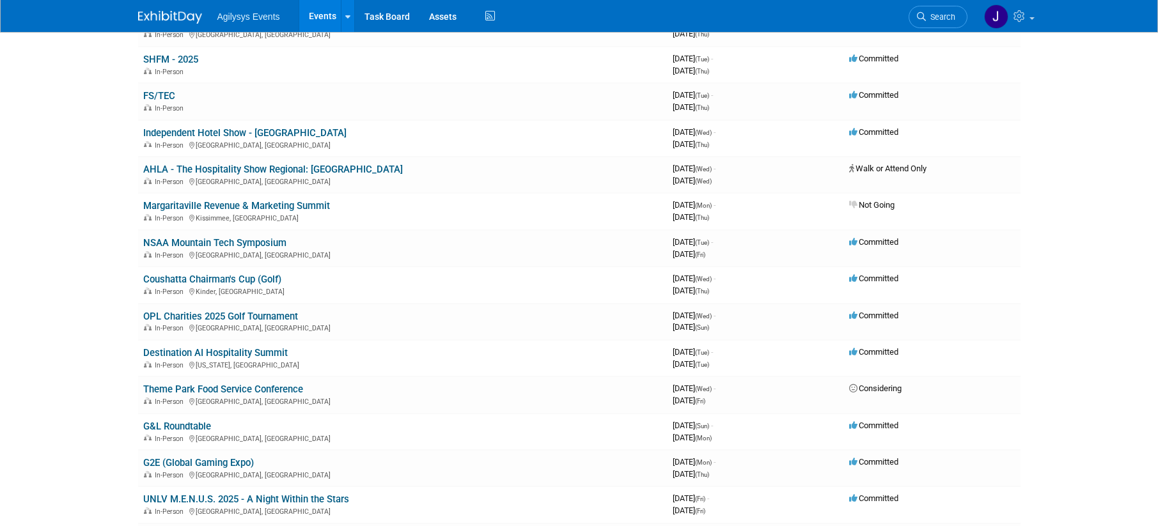
scroll to position [497, 0]
click at [192, 55] on link "SHFM - 2025" at bounding box center [170, 58] width 55 height 12
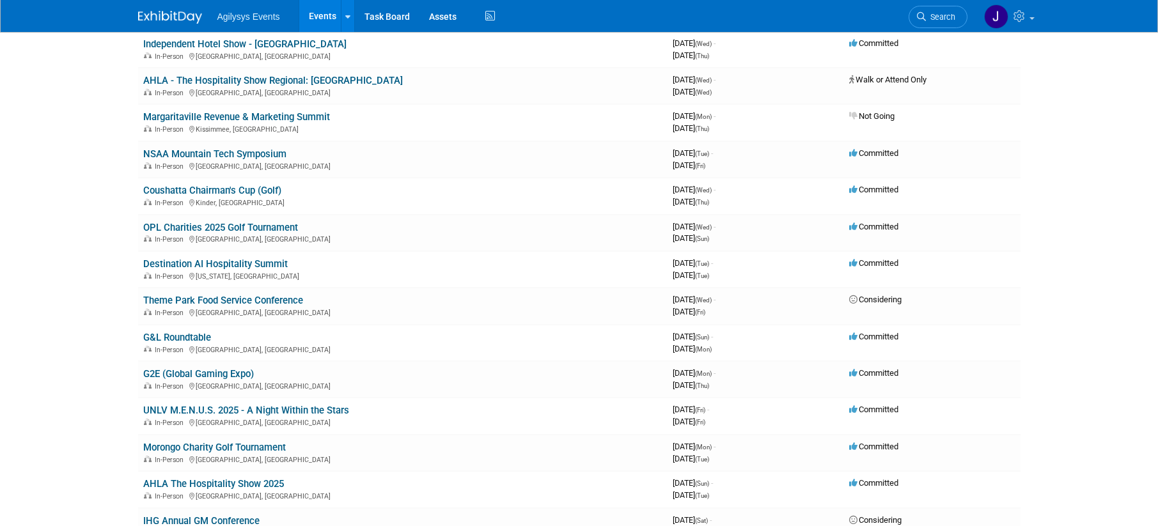
scroll to position [592, 0]
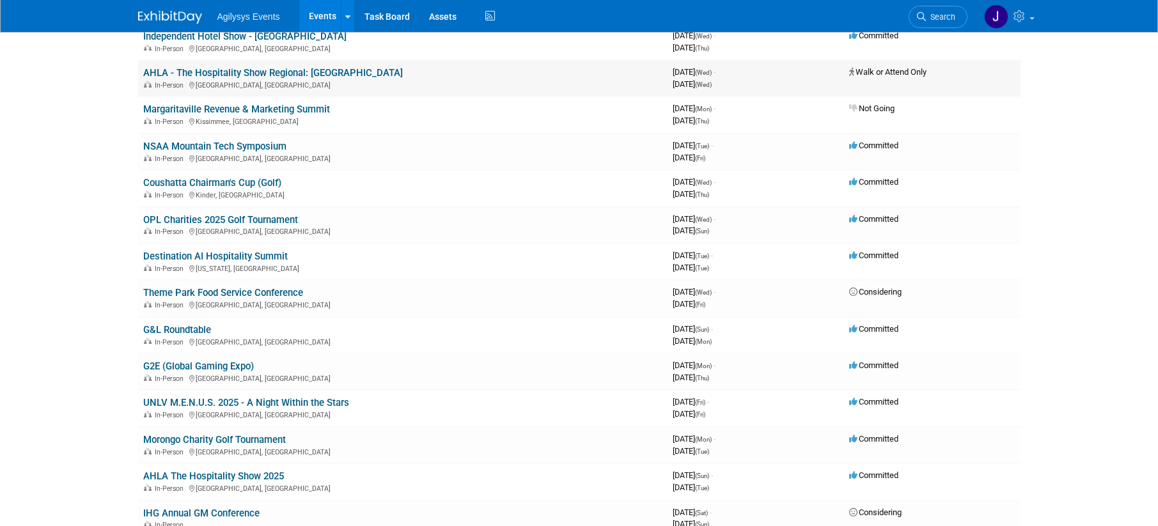
click at [193, 66] on td "AHLA - The Hospitality Show Regional: New Orleans In-Person New Orleans, LA" at bounding box center [402, 78] width 529 height 36
click at [200, 72] on link "AHLA - The Hospitality Show Regional: [GEOGRAPHIC_DATA]" at bounding box center [273, 73] width 260 height 12
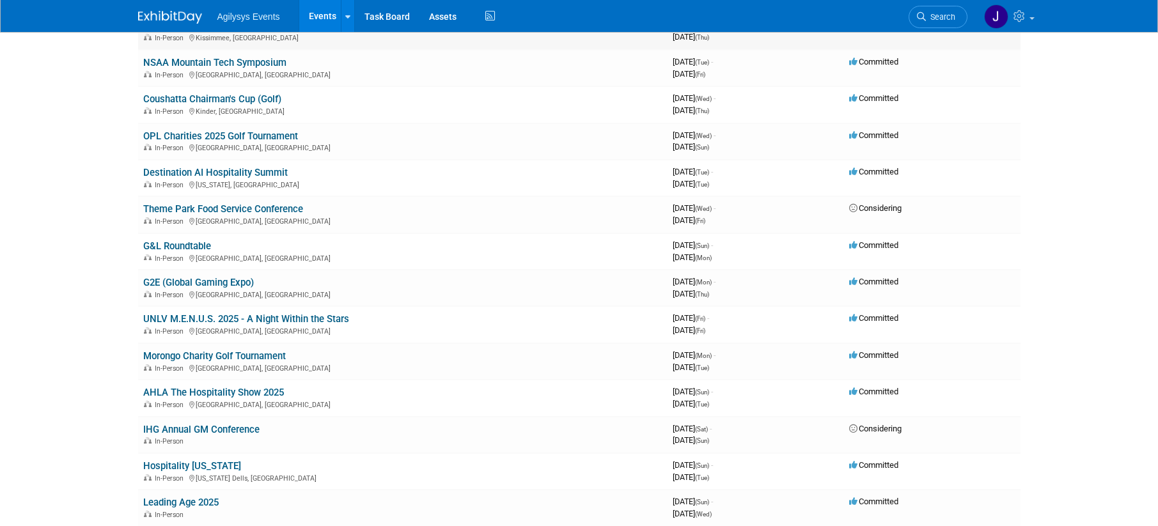
scroll to position [676, 0]
click at [261, 61] on link "NSAA Mountain Tech Symposium" at bounding box center [214, 62] width 143 height 12
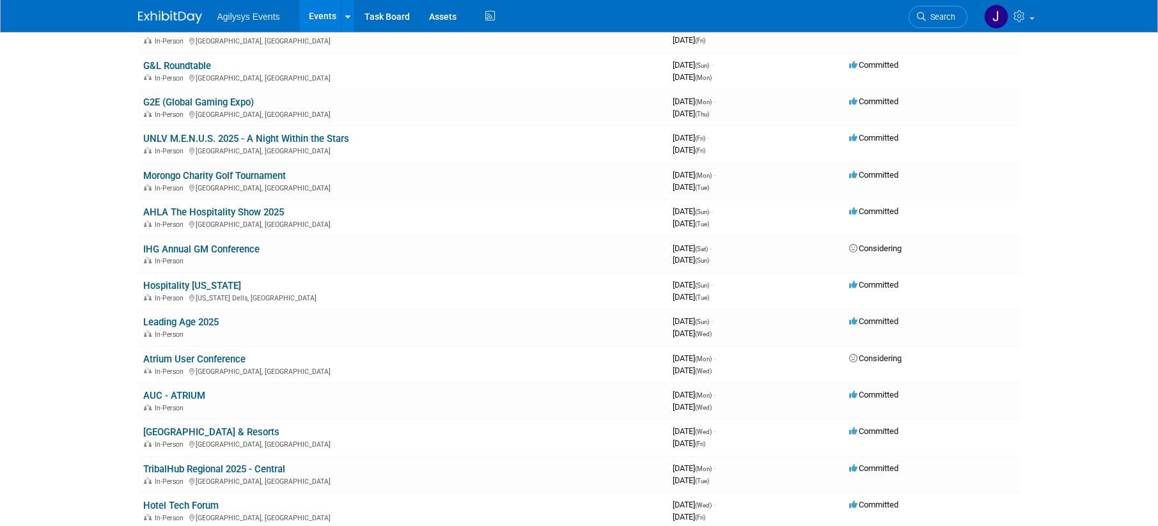
scroll to position [857, 0]
click at [183, 65] on link "G&L Roundtable" at bounding box center [177, 65] width 68 height 12
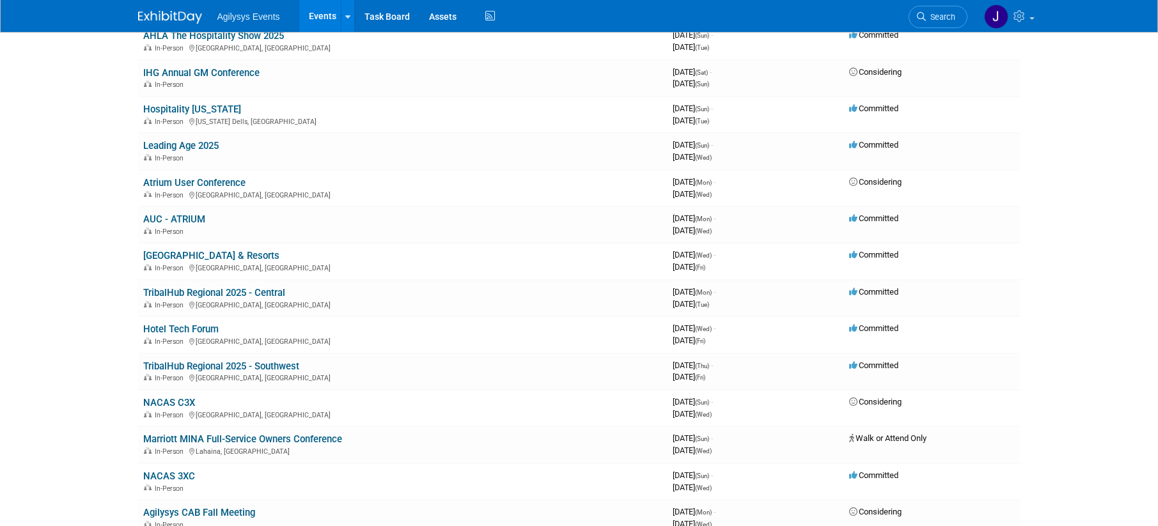
scroll to position [1041, 0]
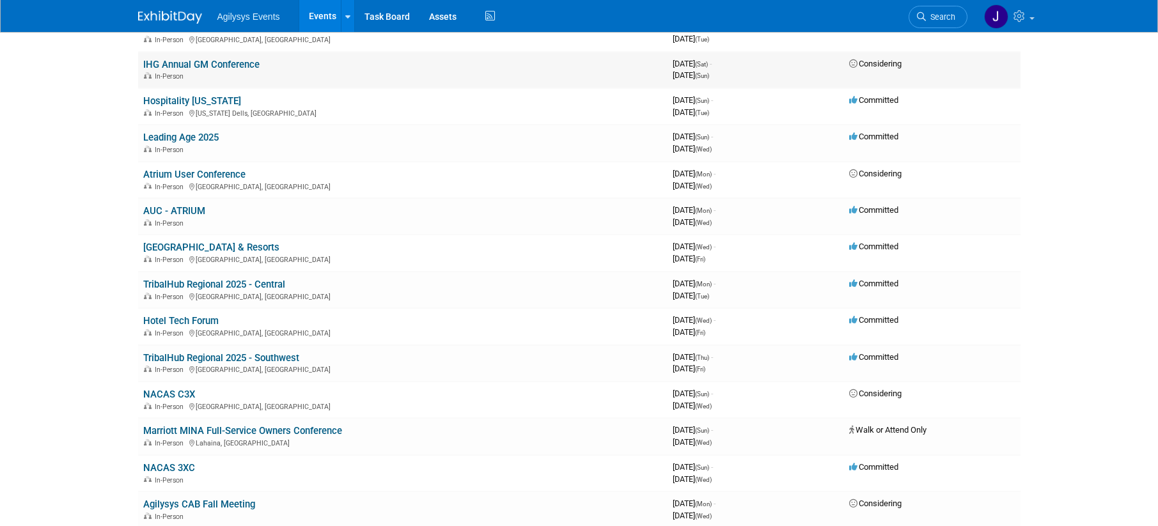
click at [234, 65] on link "IHG Annual GM Conference" at bounding box center [201, 65] width 116 height 12
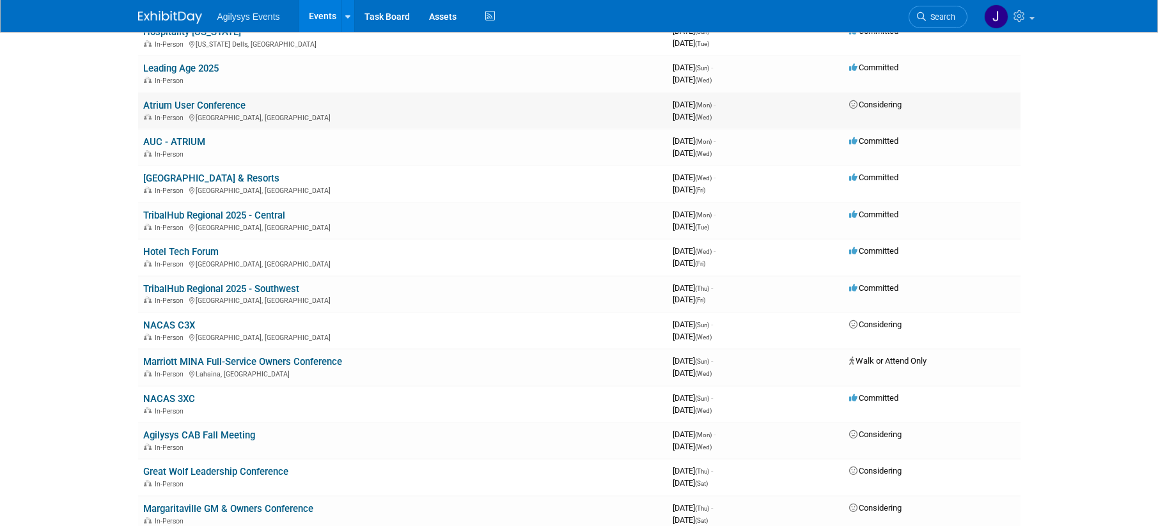
scroll to position [1114, 0]
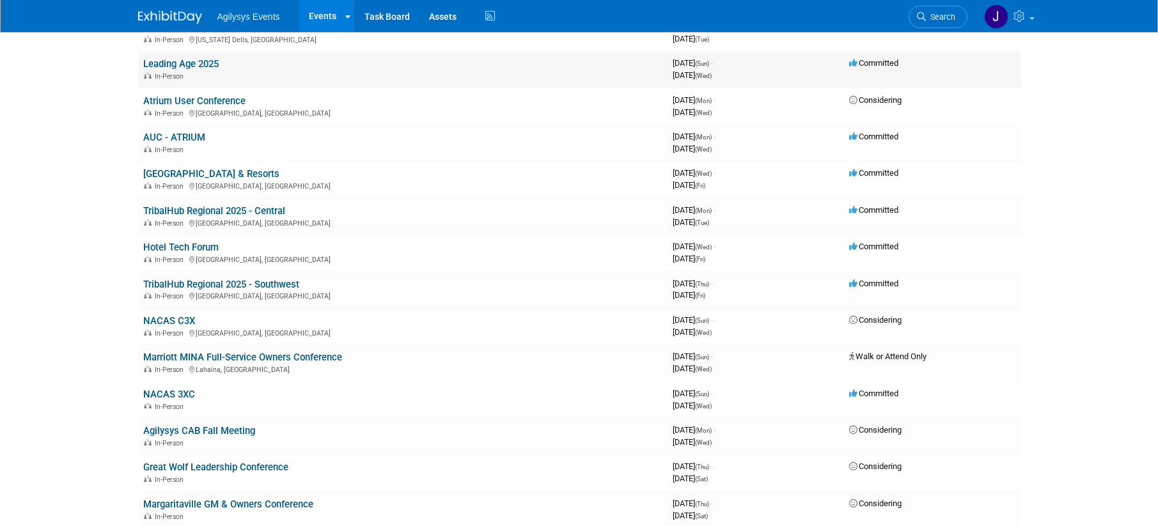
click at [198, 61] on link "Leading Age 2025" at bounding box center [180, 64] width 75 height 12
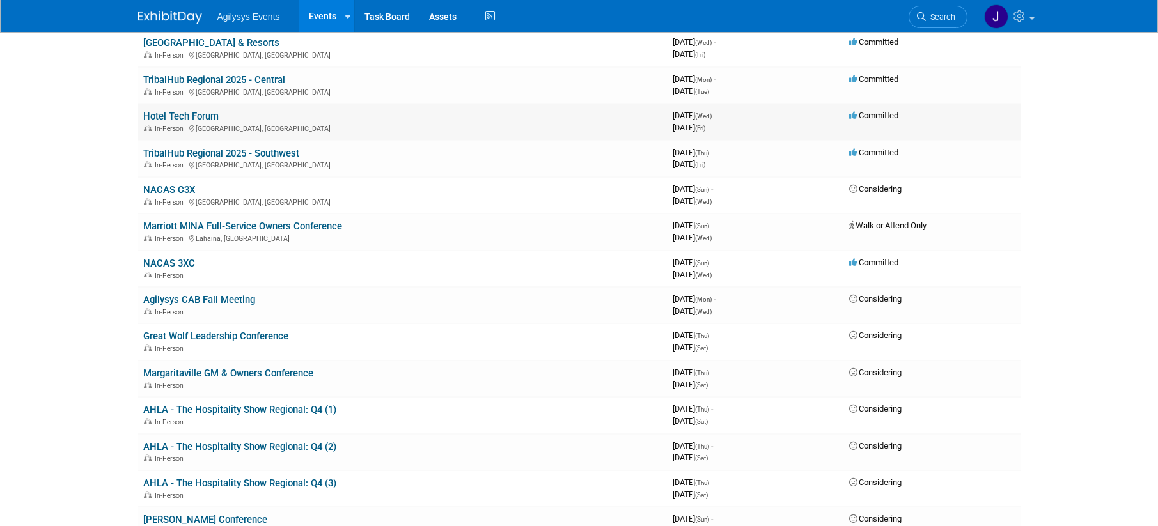
scroll to position [1223, 0]
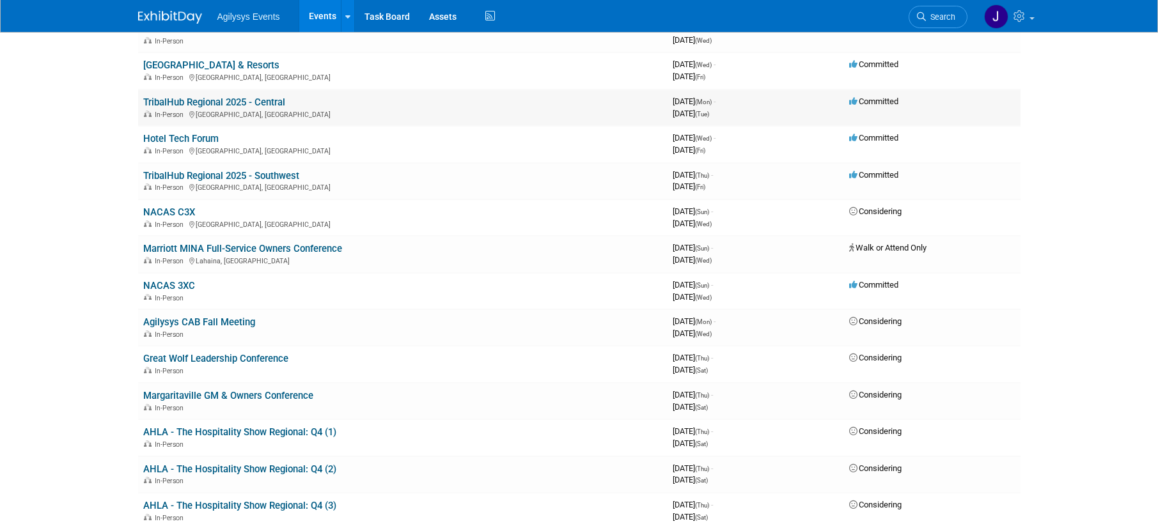
click at [206, 102] on link "TribalHub Regional 2025 - Central" at bounding box center [214, 103] width 142 height 12
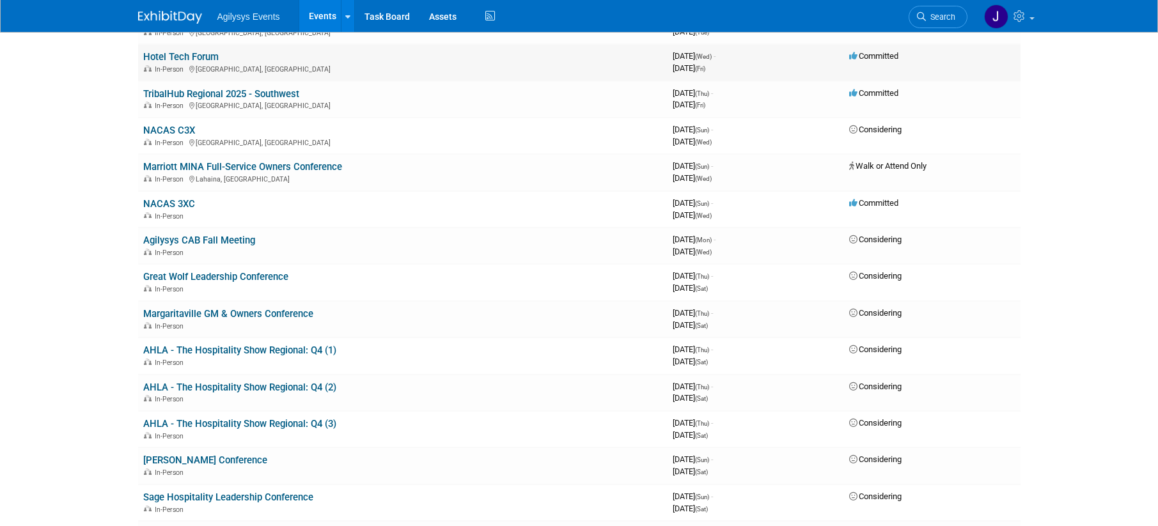
scroll to position [1307, 0]
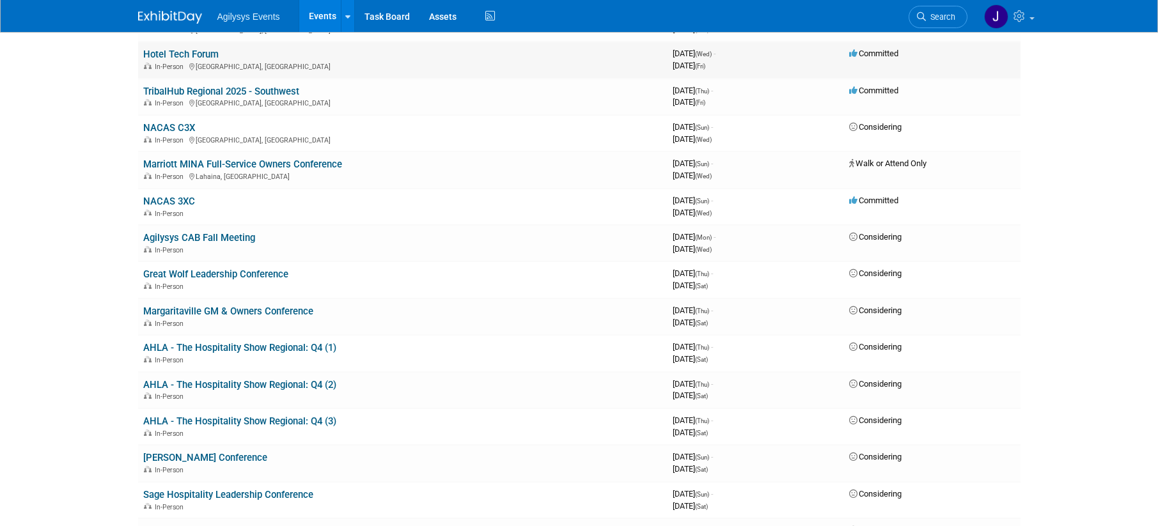
click at [203, 51] on link "Hotel Tech Forum" at bounding box center [180, 55] width 75 height 12
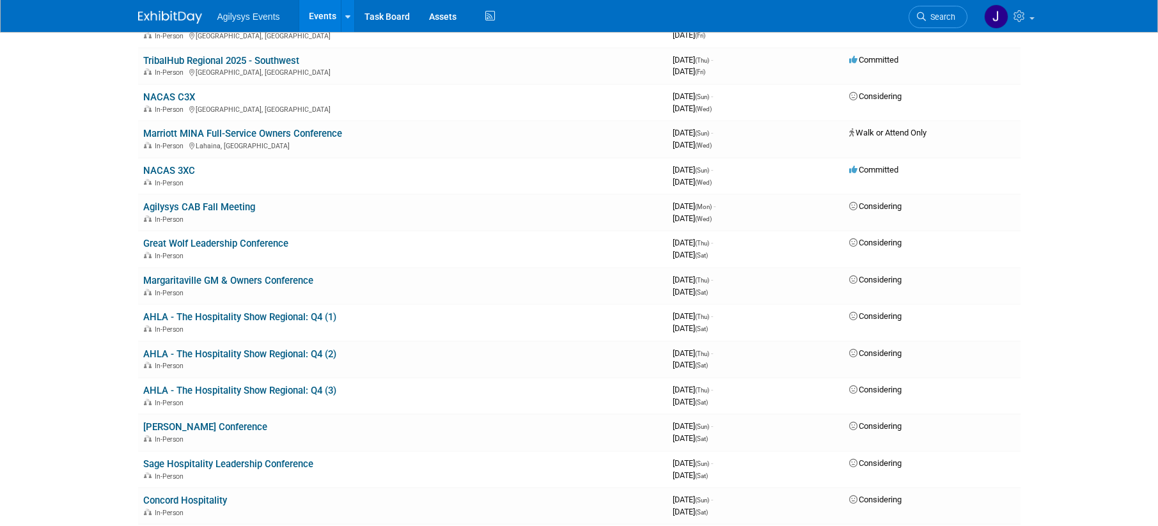
scroll to position [1344, 0]
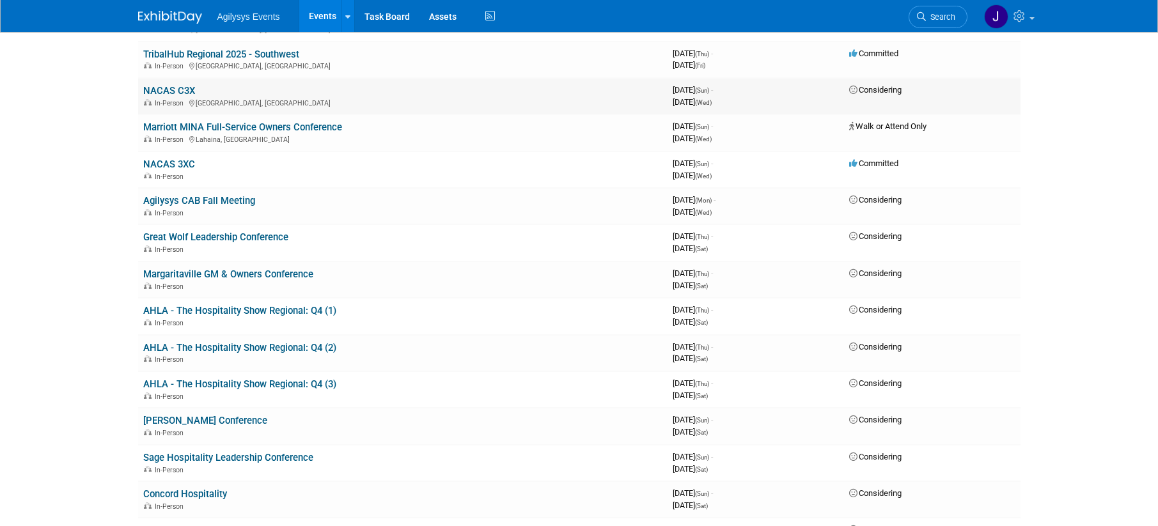
click at [175, 89] on link "NACAS C3X" at bounding box center [169, 91] width 52 height 12
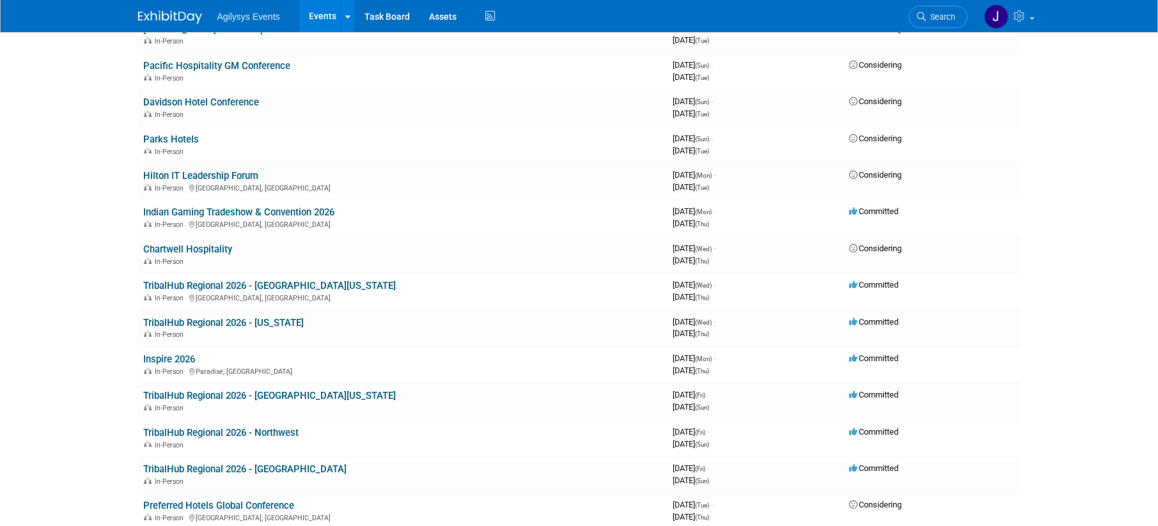
scroll to position [1959, 0]
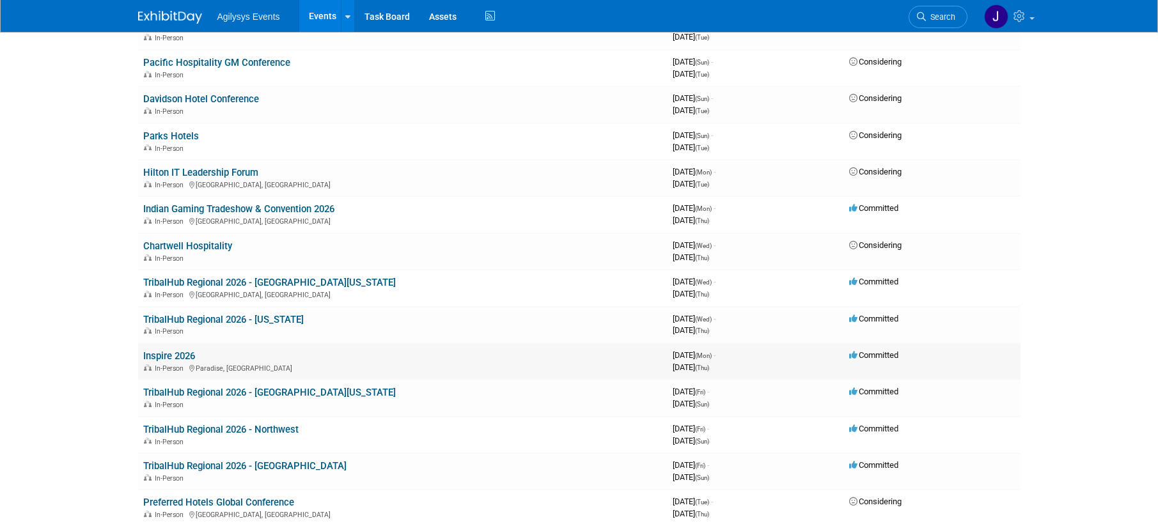
click at [187, 357] on link "Inspire 2026" at bounding box center [169, 356] width 52 height 12
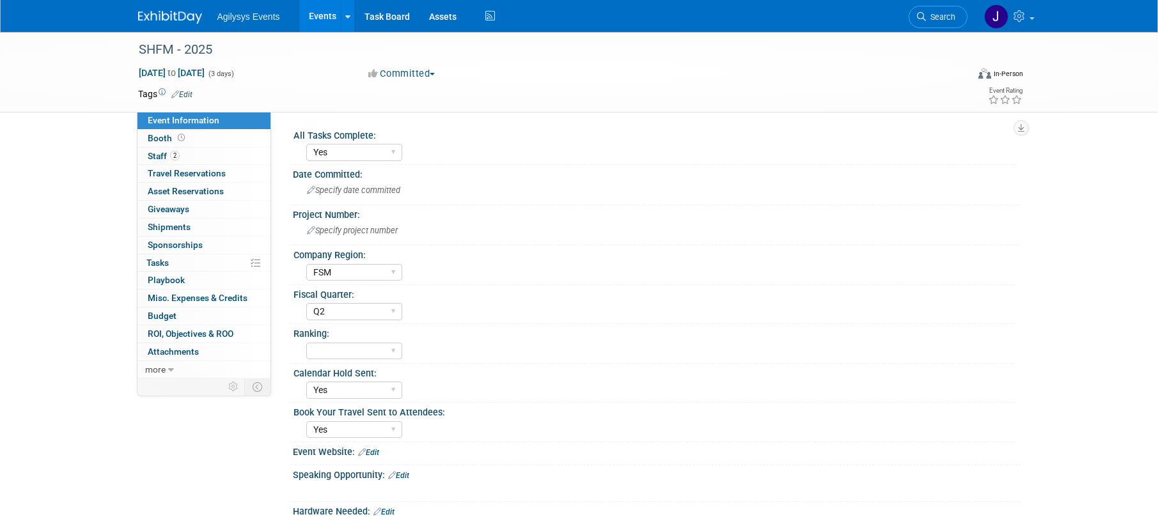
select select "Yes"
select select "FSM"
select select "Q2"
select select "Yes"
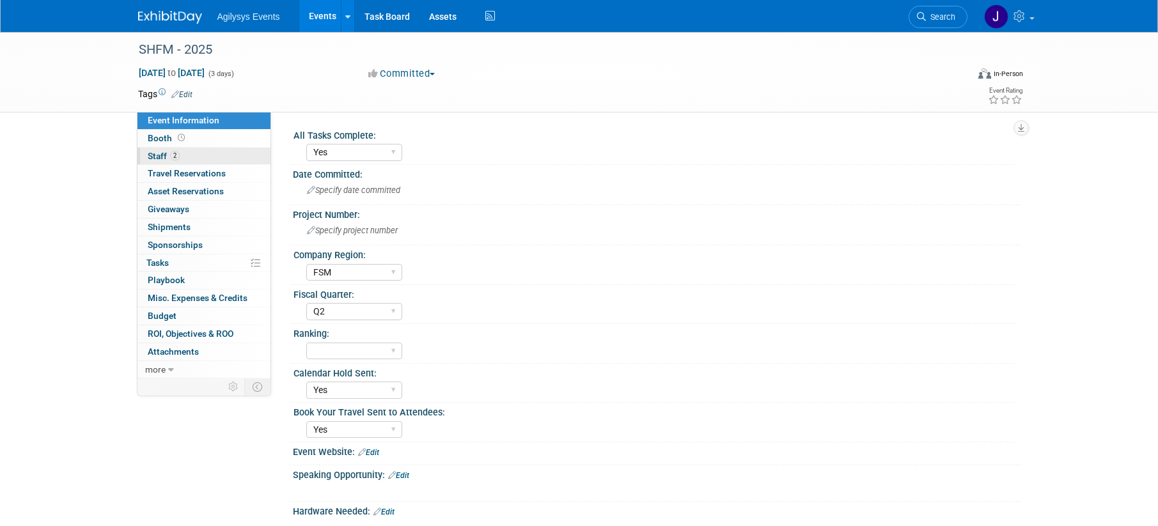
click at [186, 156] on link "2 Staff 2" at bounding box center [203, 156] width 133 height 17
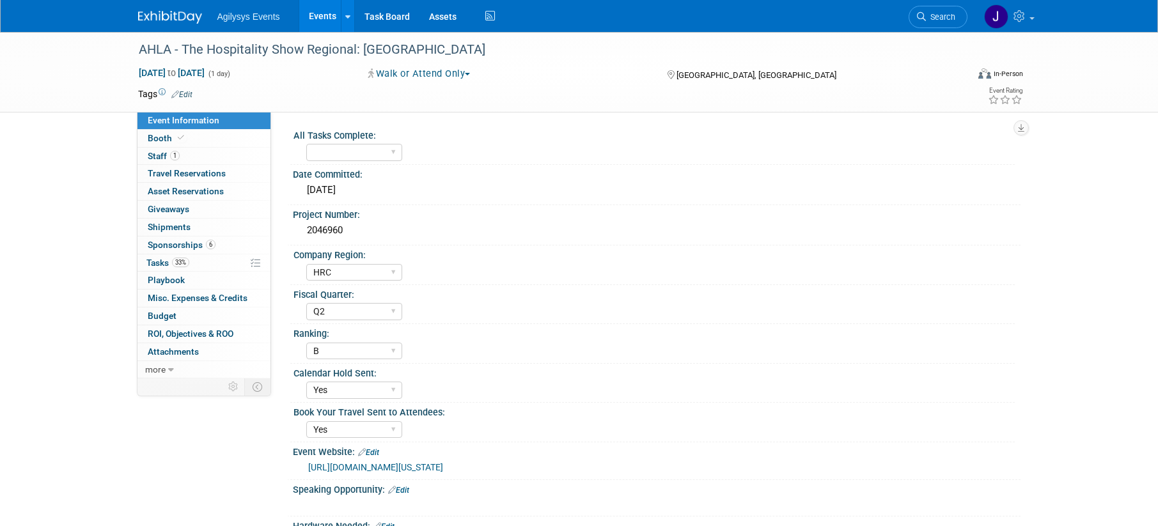
select select "HRC"
select select "Q2"
select select "B"
select select "Yes"
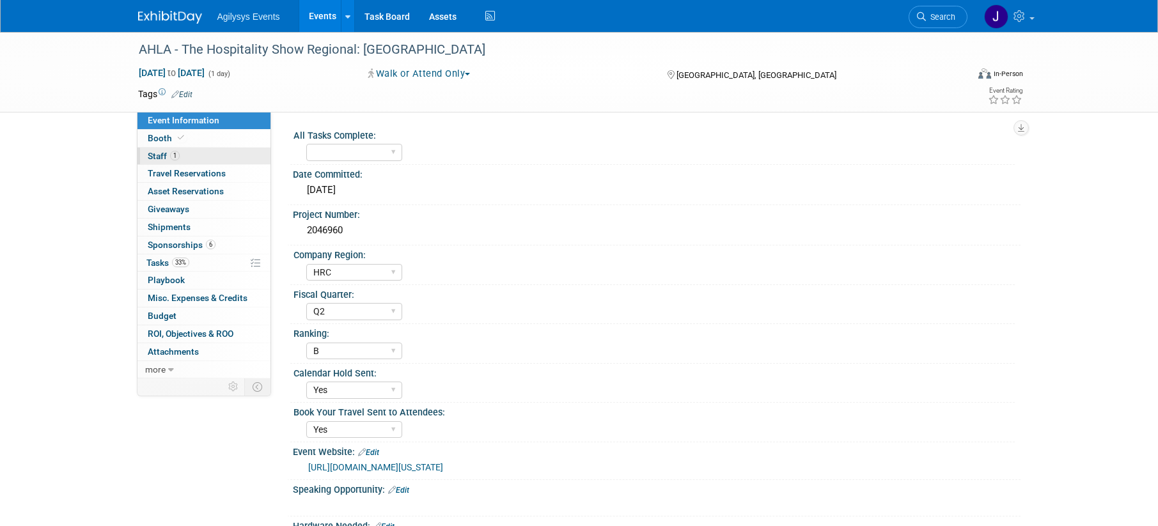
click at [175, 155] on span "1" at bounding box center [175, 156] width 10 height 10
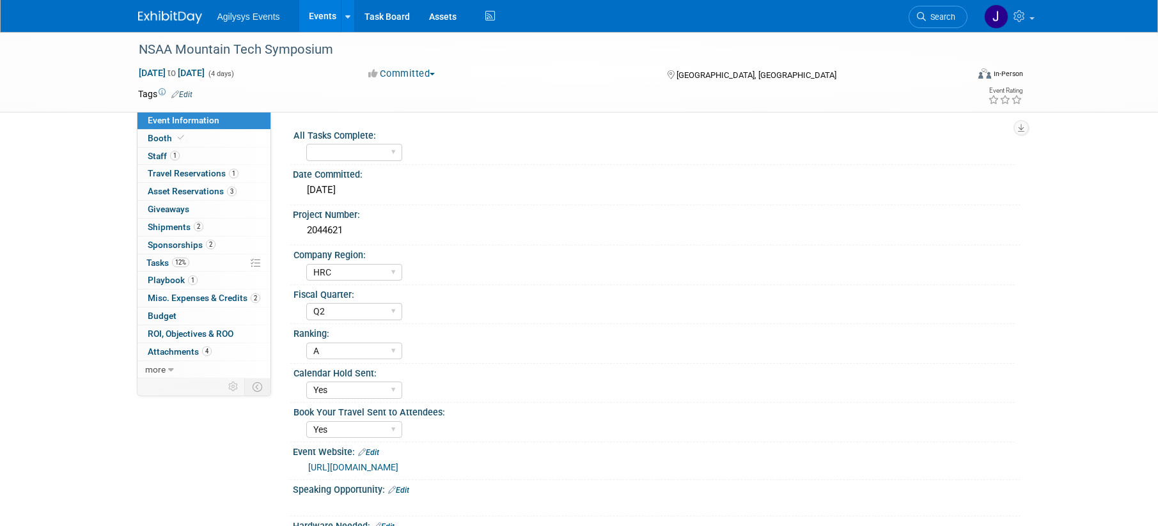
select select "HRC"
select select "Q2"
select select "A"
select select "Yes"
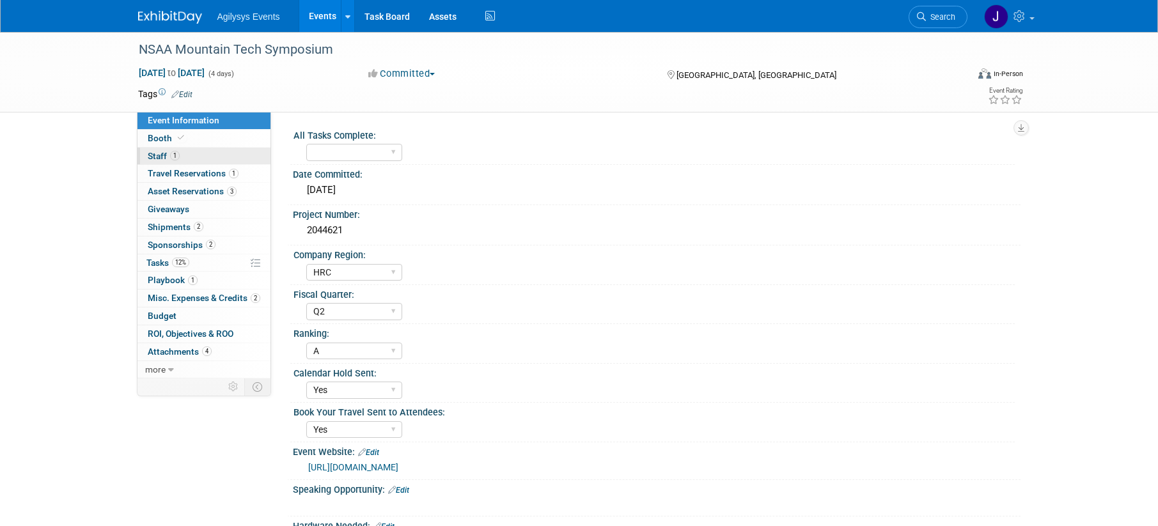
click at [187, 159] on link "1 Staff 1" at bounding box center [203, 156] width 133 height 17
select select "GAM"
select select "Q3"
select select "A"
select select "Yes"
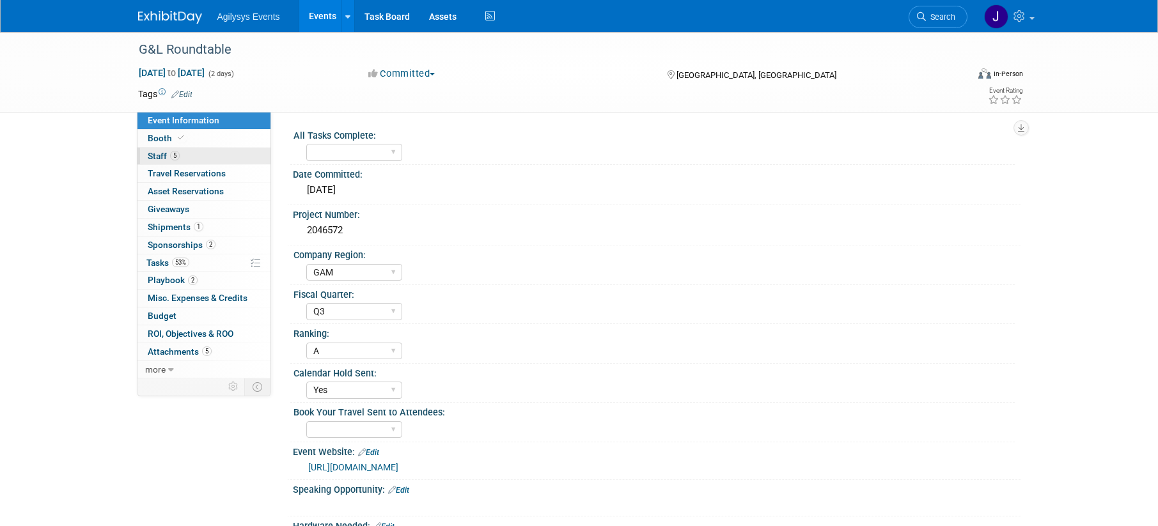
click at [203, 153] on link "5 Staff 5" at bounding box center [203, 156] width 133 height 17
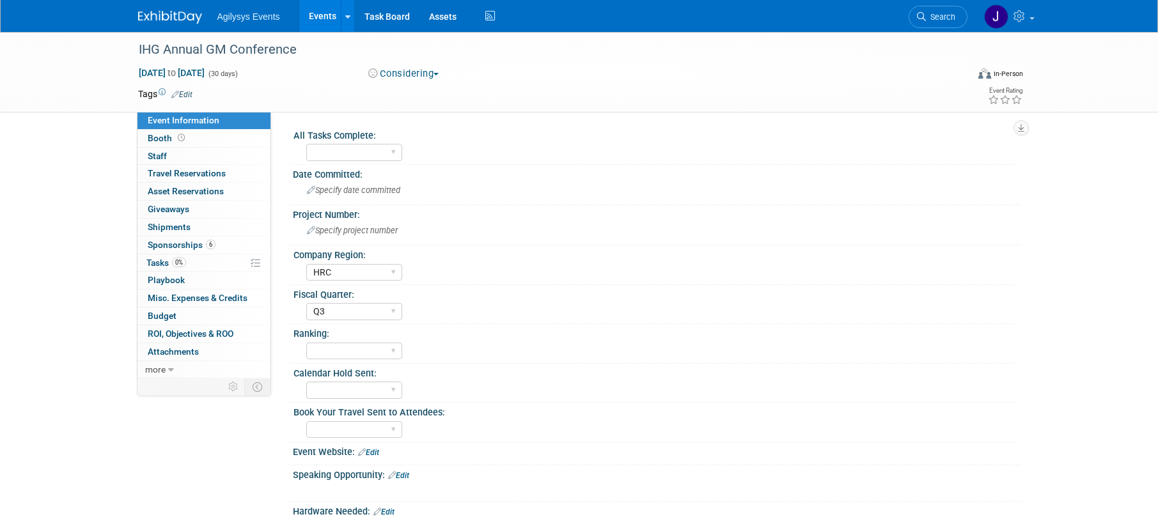
select select "HRC"
select select "Q3"
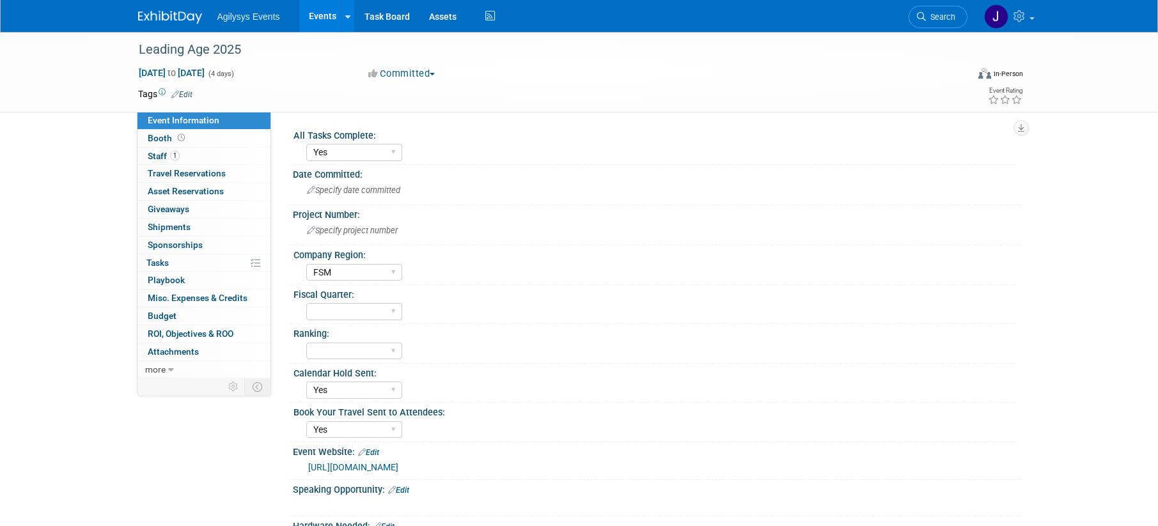
select select "Yes"
select select "FSM"
select select "Yes"
click at [198, 148] on link "1 Staff 1" at bounding box center [203, 156] width 133 height 17
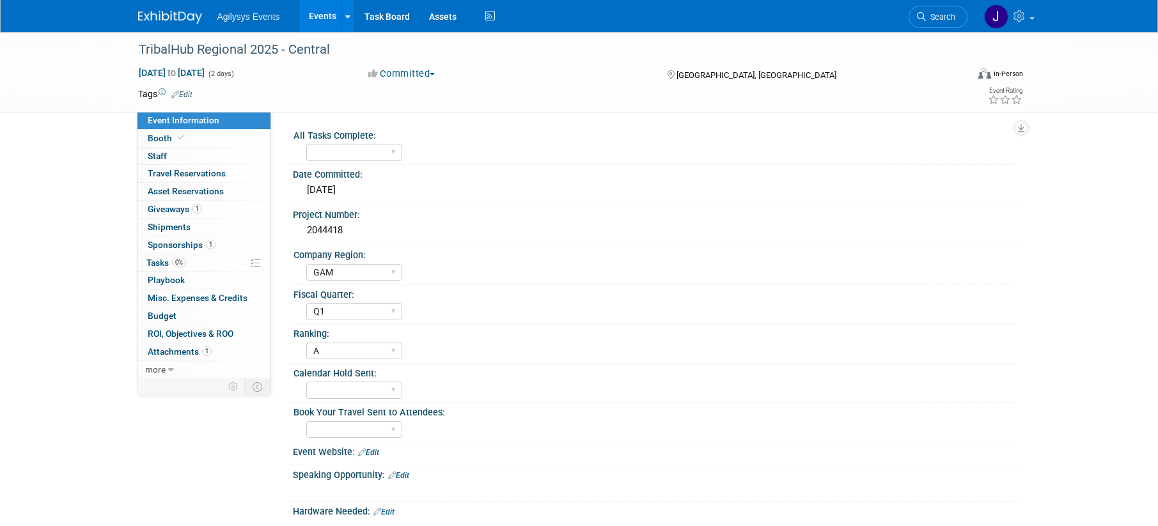
select select "GAM"
select select "Q1"
select select "A"
select select "HRC"
select select "Q3"
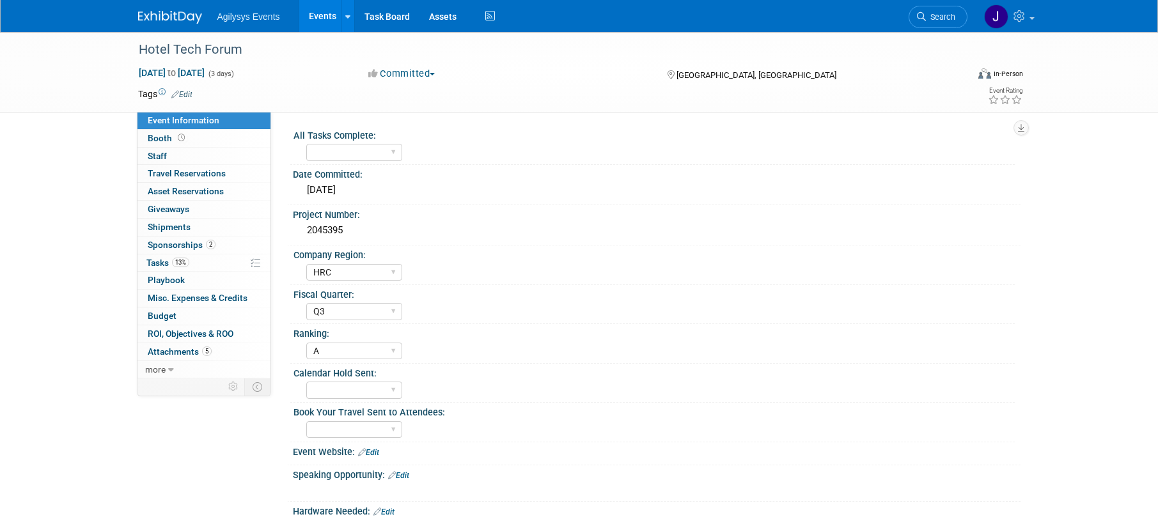
select select "A"
click at [169, 150] on link "0 Staff 0" at bounding box center [203, 156] width 133 height 17
select select "FSM"
select select "Q3"
select select "A"
